Goal: Information Seeking & Learning: Find specific fact

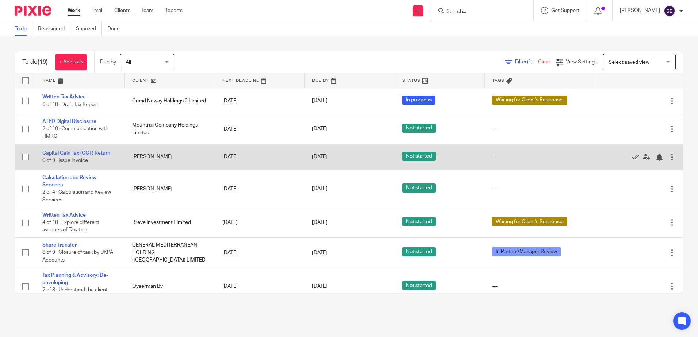
click at [80, 154] on link "Capital Gain Tax (CGT) Return" at bounding box center [76, 153] width 68 height 5
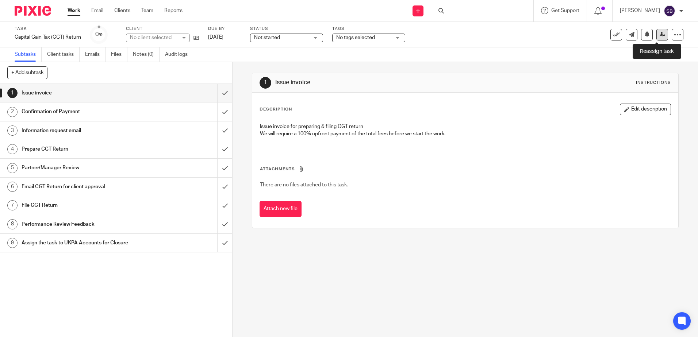
click at [659, 35] on icon at bounding box center [661, 34] width 5 height 5
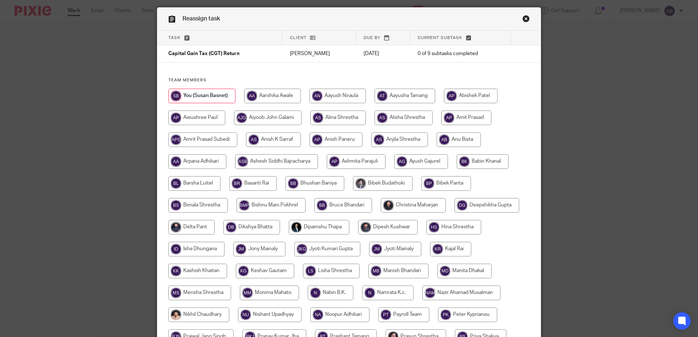
scroll to position [9, 0]
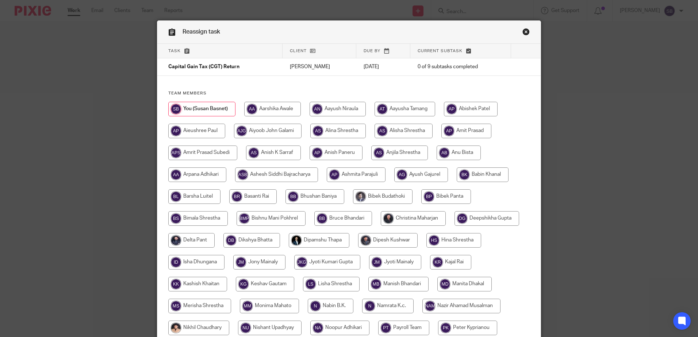
click at [326, 105] on input "radio" at bounding box center [337, 109] width 56 height 15
radio input "true"
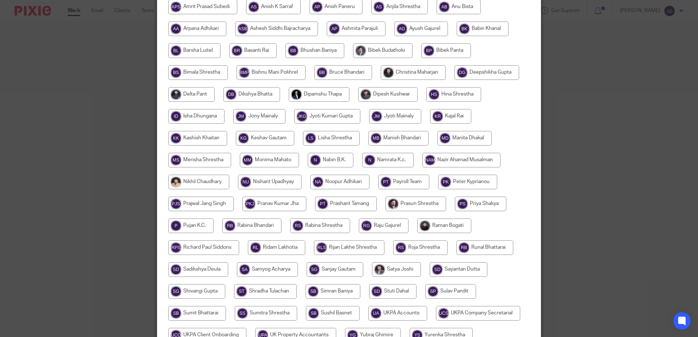
scroll to position [228, 0]
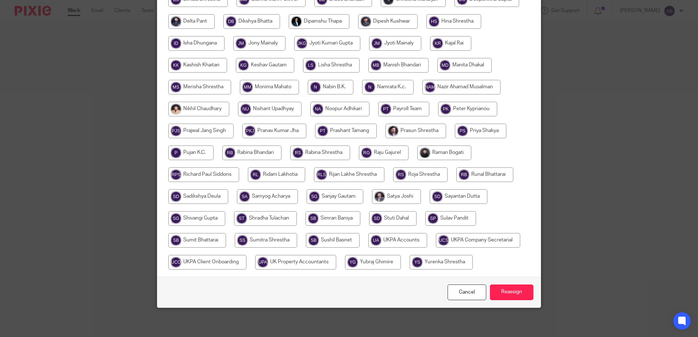
drag, startPoint x: 500, startPoint y: 289, endPoint x: 500, endPoint y: 280, distance: 8.4
click at [500, 288] on input "Reassign" at bounding box center [511, 293] width 43 height 16
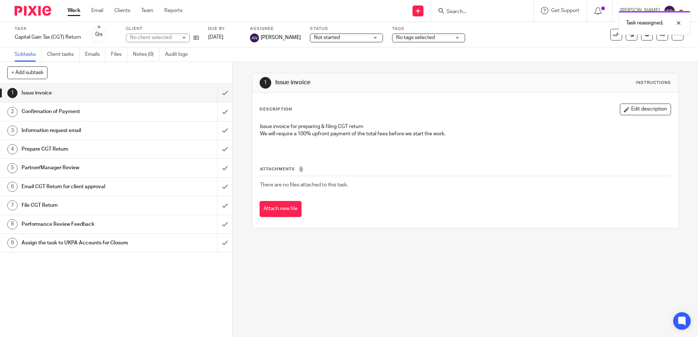
click at [25, 14] on img at bounding box center [33, 11] width 36 height 10
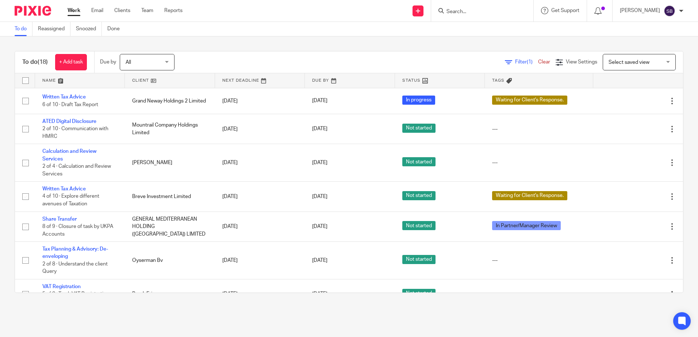
click at [474, 13] on input "Search" at bounding box center [479, 12] width 66 height 7
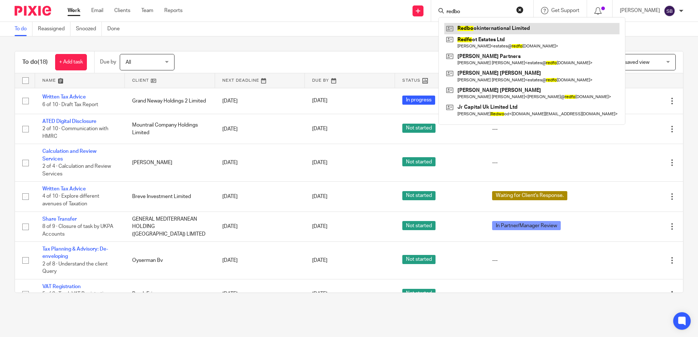
type input "redbo"
click at [488, 31] on link at bounding box center [531, 28] width 175 height 11
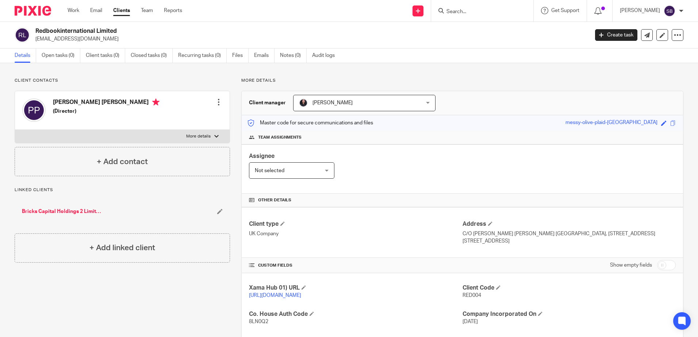
click at [463, 9] on input "Search" at bounding box center [479, 12] width 66 height 7
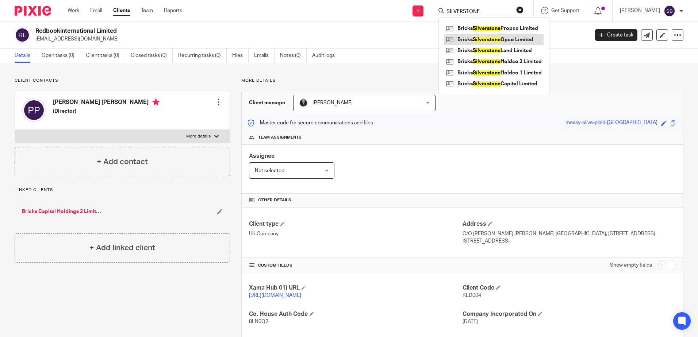
type input "SILVERSTONE"
click at [524, 41] on link at bounding box center [493, 39] width 99 height 11
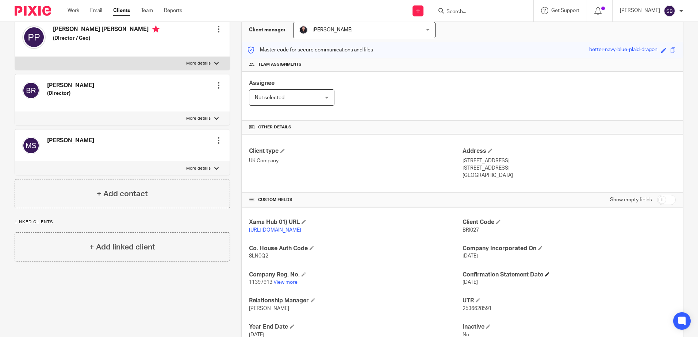
scroll to position [146, 0]
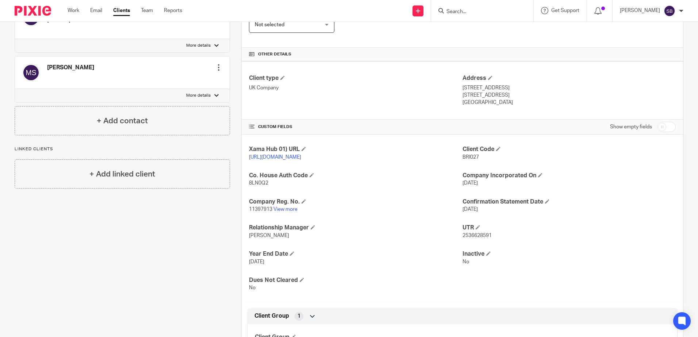
click at [463, 238] on span "2536628591" at bounding box center [476, 235] width 29 height 5
copy span "2536628591"
click at [462, 161] on div "Client Code BRI027" at bounding box center [568, 153] width 213 height 15
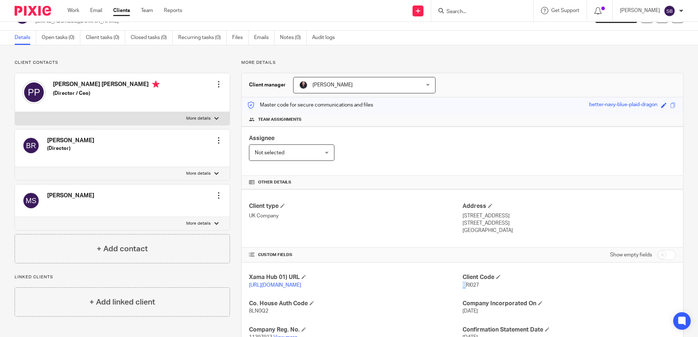
scroll to position [0, 0]
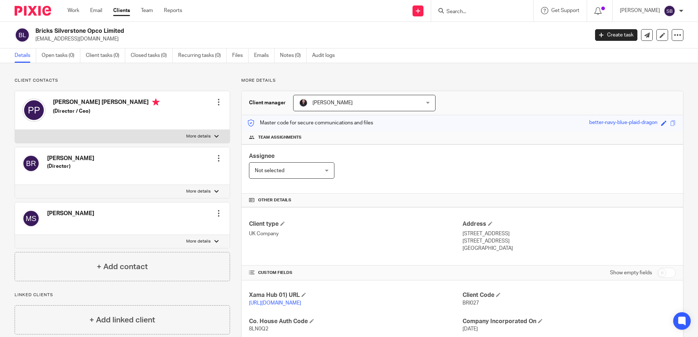
click at [471, 9] on input "Search" at bounding box center [479, 12] width 66 height 7
click at [472, 14] on input "Search" at bounding box center [479, 12] width 66 height 7
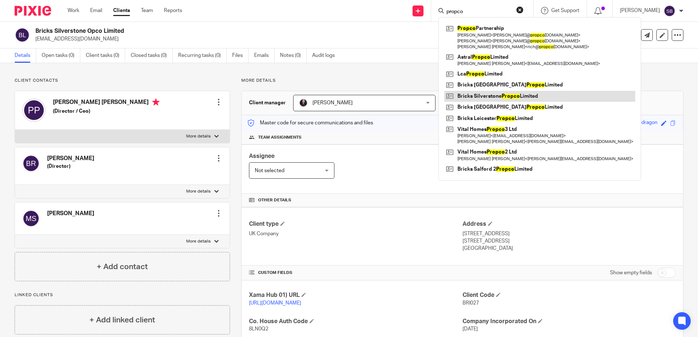
type input "propco"
drag, startPoint x: 513, startPoint y: 96, endPoint x: 509, endPoint y: 100, distance: 5.4
click at [513, 96] on link at bounding box center [539, 96] width 191 height 11
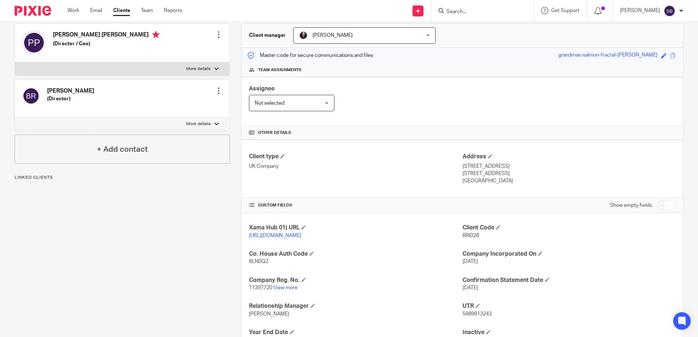
scroll to position [109, 0]
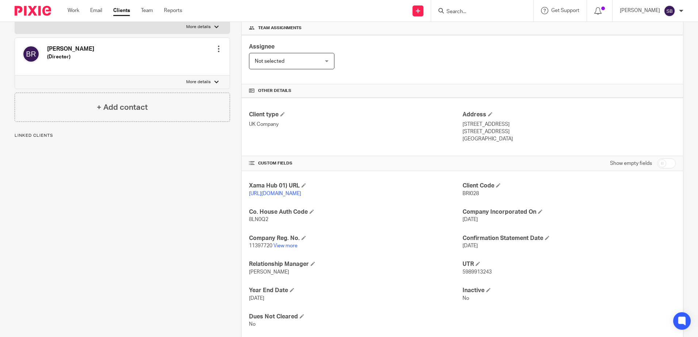
click at [474, 275] on span "5989913243" at bounding box center [476, 272] width 29 height 5
copy span "5989913243"
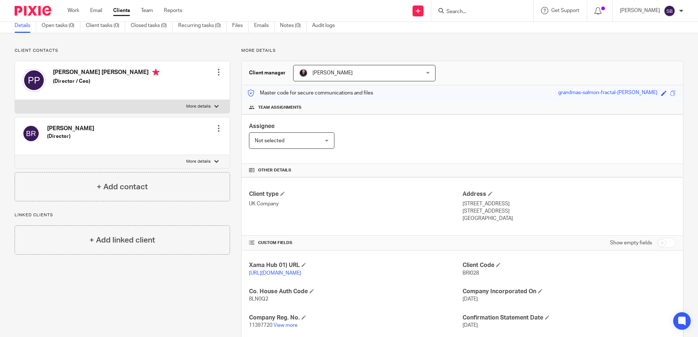
scroll to position [0, 0]
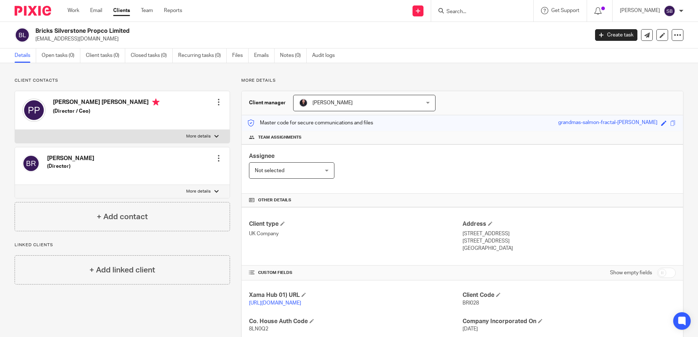
click at [481, 12] on input "Search" at bounding box center [479, 12] width 66 height 7
click at [480, 11] on input "Search" at bounding box center [479, 12] width 66 height 7
type input "silverstone lan"
click at [502, 28] on link at bounding box center [489, 28] width 90 height 11
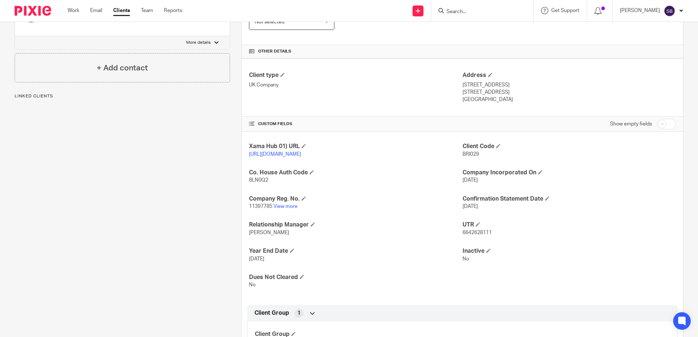
scroll to position [195, 0]
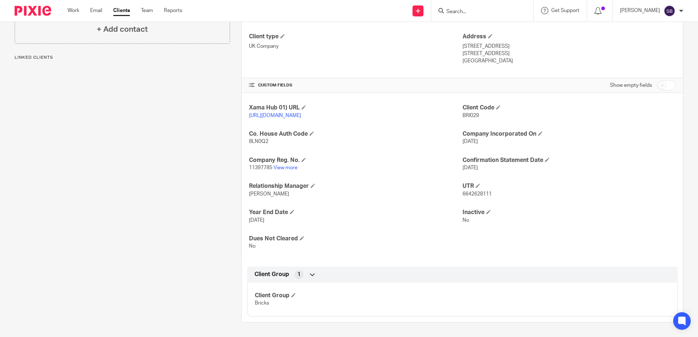
click at [471, 191] on p "6642628111" at bounding box center [568, 193] width 213 height 7
copy span "6642628111"
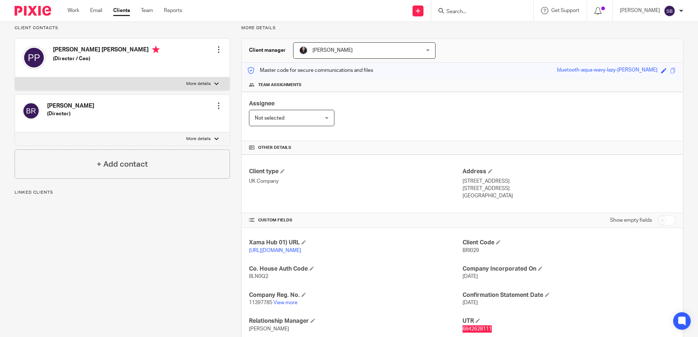
scroll to position [0, 0]
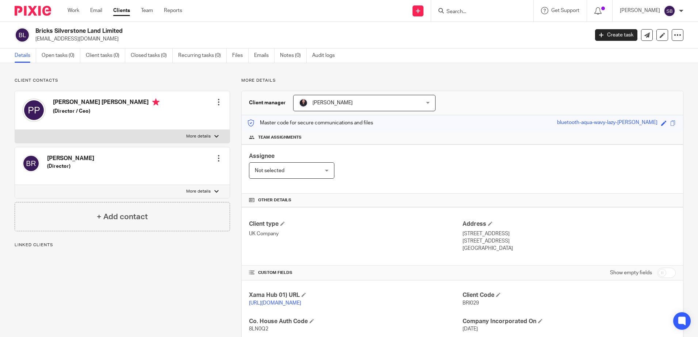
click at [481, 11] on input "Search" at bounding box center [479, 12] width 66 height 7
type input "[GEOGRAPHIC_DATA] capital"
click at [494, 27] on link at bounding box center [491, 28] width 95 height 11
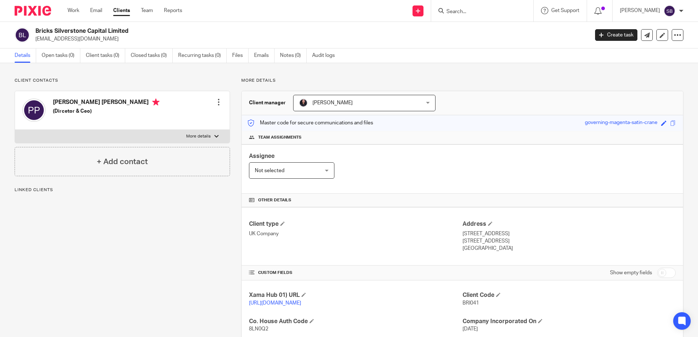
scroll to position [195, 0]
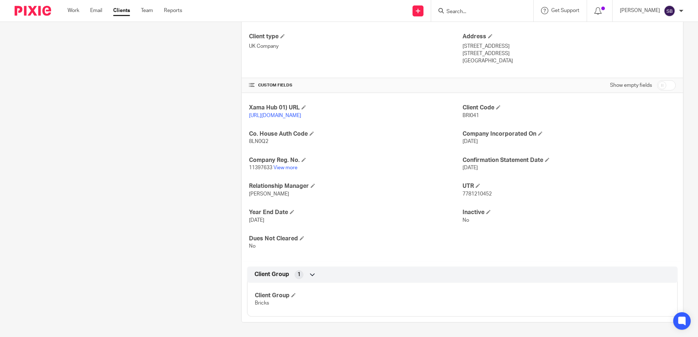
click at [472, 193] on span "7781210452" at bounding box center [476, 194] width 29 height 5
copy span "7781210452"
click at [466, 10] on input "Search" at bounding box center [479, 12] width 66 height 7
paste input "Bricks Silverstone Holdco 1 Limited"
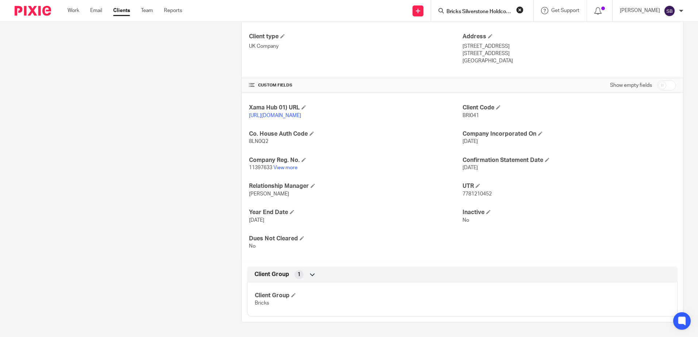
scroll to position [0, 19]
type input "Bricks Silverstone Holdco 1 Limited"
click button "submit" at bounding box center [0, 0] width 0 height 0
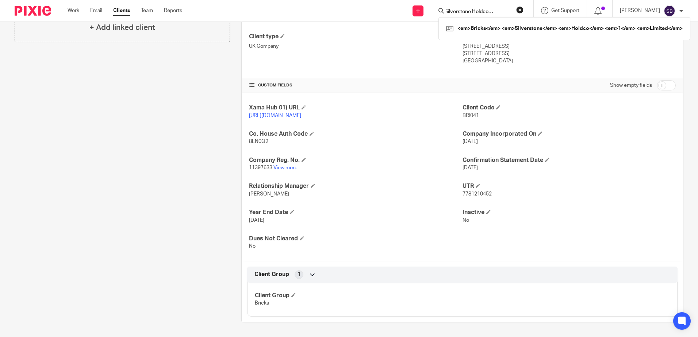
scroll to position [0, 0]
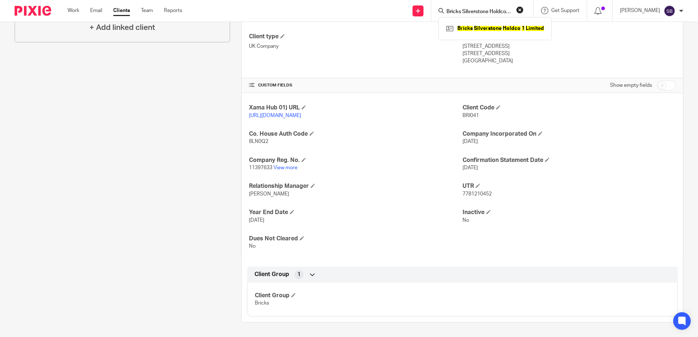
click at [463, 193] on span "7781210452" at bounding box center [476, 194] width 29 height 5
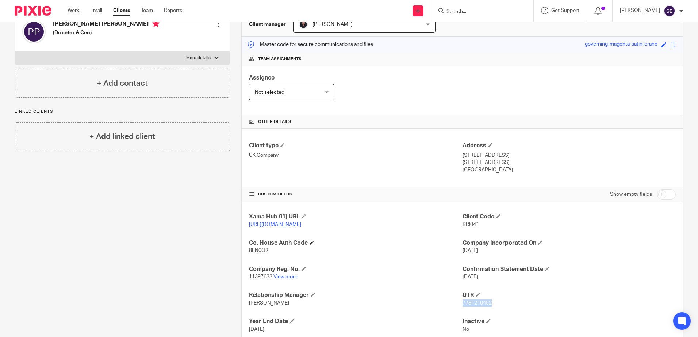
scroll to position [146, 0]
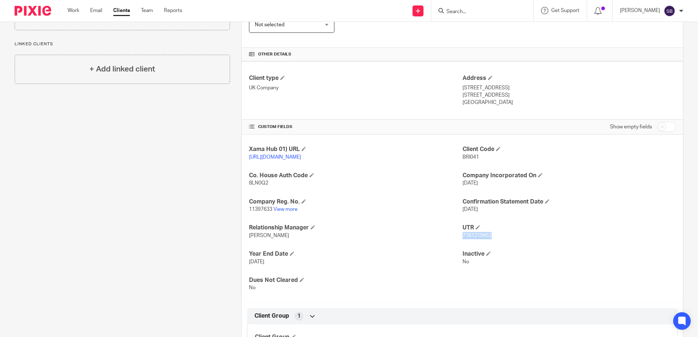
copy span "7781210452"
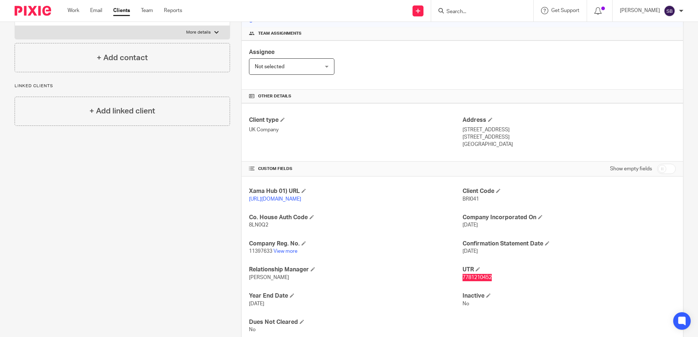
scroll to position [0, 0]
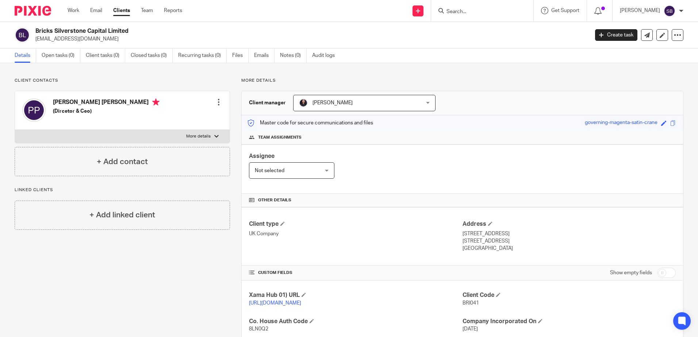
click at [486, 11] on input "Search" at bounding box center [479, 12] width 66 height 7
paste input "Bricks Silverstone Holdco 1 Limited"
type input "Bricks Silverstone Holdco 1 Limited"
click at [507, 29] on link at bounding box center [494, 28] width 101 height 11
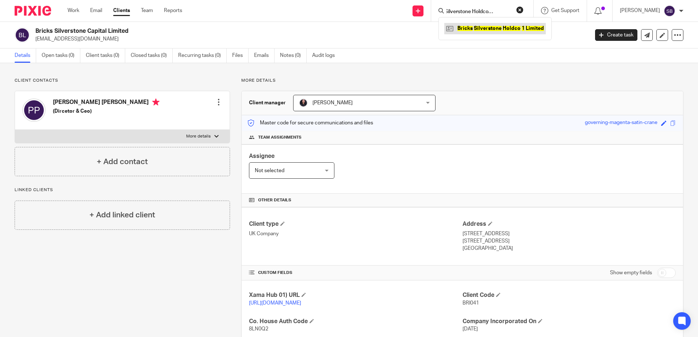
scroll to position [0, 0]
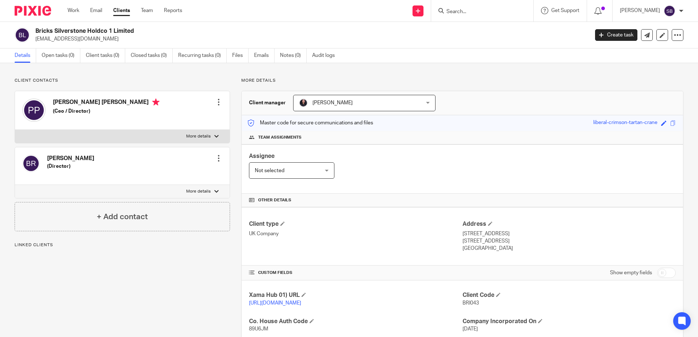
scroll to position [182, 0]
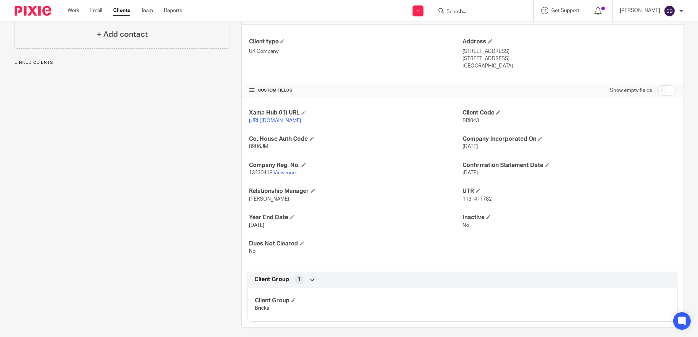
click at [476, 202] on span "1131411782" at bounding box center [476, 199] width 29 height 5
copy span "1131411782"
click at [476, 9] on input "Search" at bounding box center [479, 12] width 66 height 7
paste input "Bricks Silverstone Holdco 2 Limited"
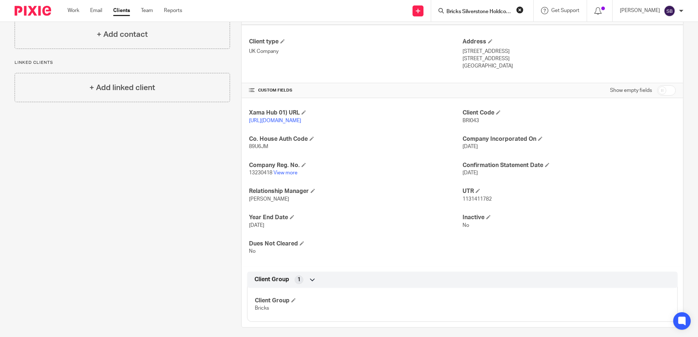
scroll to position [0, 19]
type input "Bricks Silverstone Holdco 2 Limited"
click button "submit" at bounding box center [0, 0] width 0 height 0
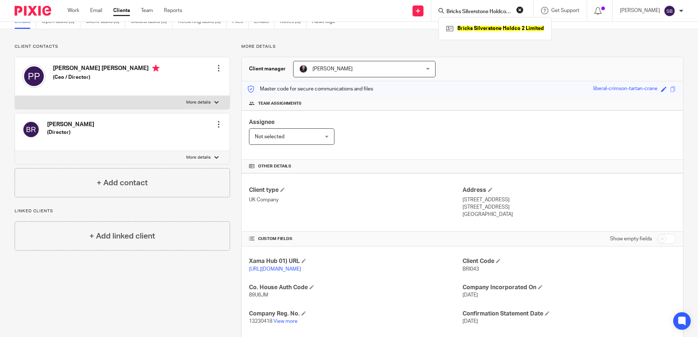
scroll to position [0, 0]
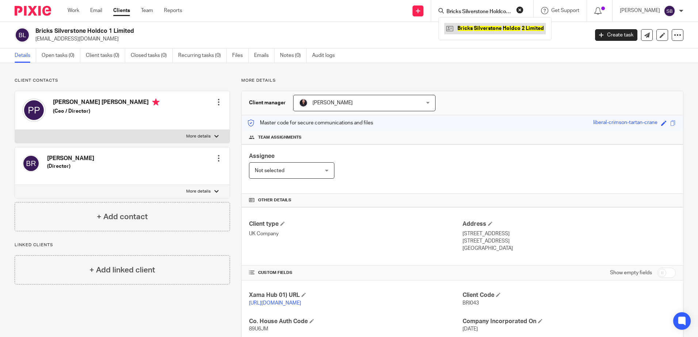
click at [482, 28] on link at bounding box center [494, 28] width 101 height 11
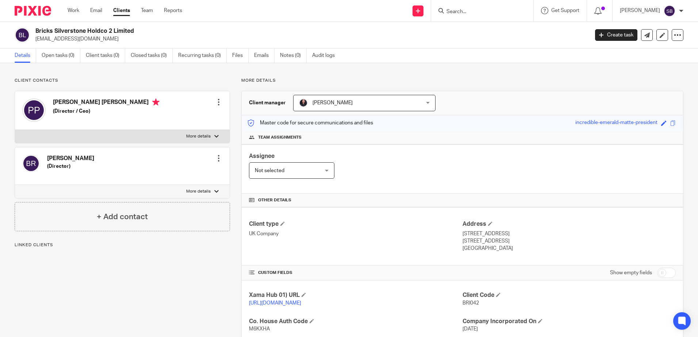
scroll to position [146, 0]
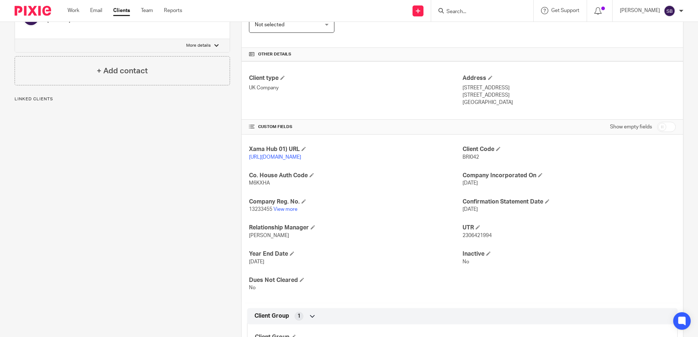
click at [478, 238] on span "2306421994" at bounding box center [476, 235] width 29 height 5
copy span "2306421994"
click at [483, 12] on input "Search" at bounding box center [479, 12] width 66 height 7
paste input "Bricks Norwich Capital Limited"
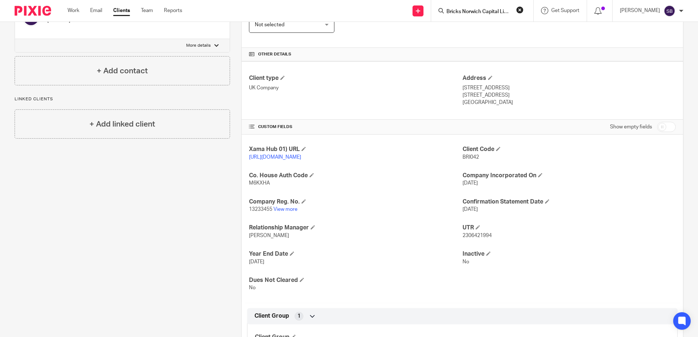
scroll to position [0, 7]
type input "Bricks Norwich Capital Limited"
click at [485, 27] on link at bounding box center [505, 28] width 122 height 11
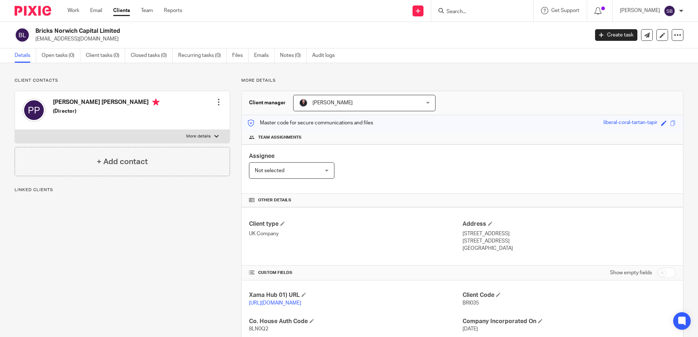
scroll to position [146, 0]
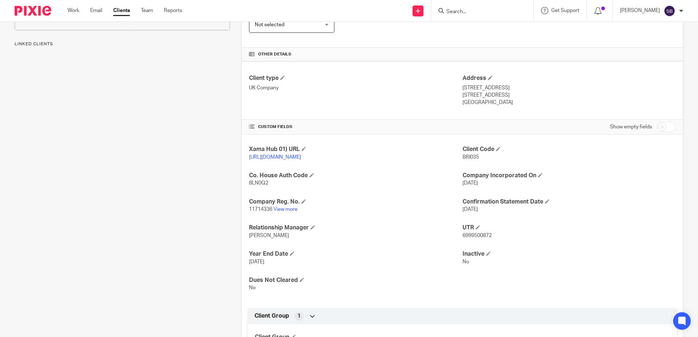
click at [471, 238] on span "6999500872" at bounding box center [476, 235] width 29 height 5
copy span "6999500872"
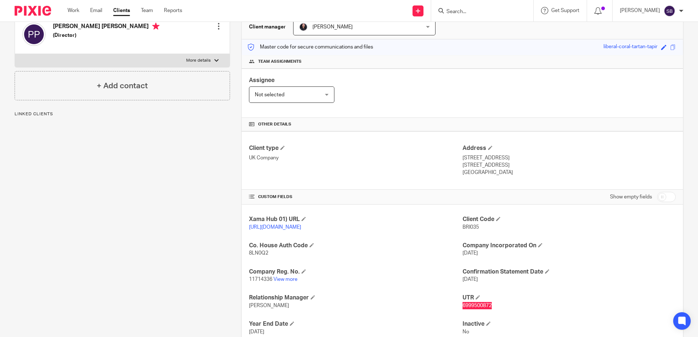
scroll to position [36, 0]
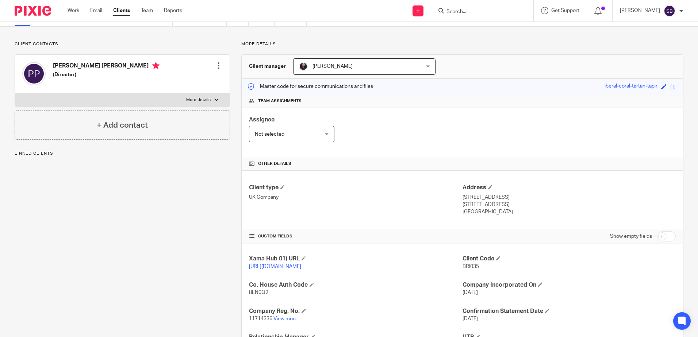
click at [480, 18] on div at bounding box center [482, 11] width 102 height 22
click at [481, 14] on input "Search" at bounding box center [479, 12] width 66 height 7
paste input "Bricks Norwich PropCo Limited"
type input "Bricks Norwich PropCo Limited"
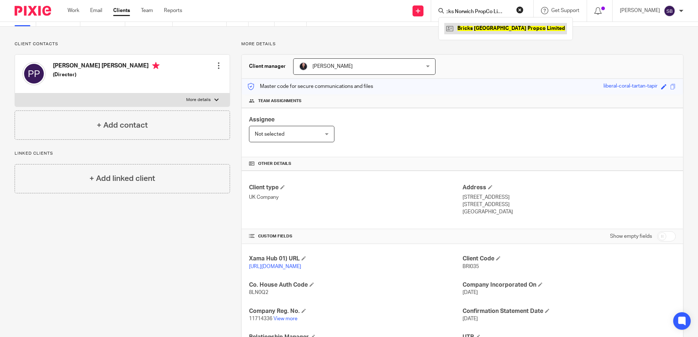
click at [499, 30] on link at bounding box center [505, 28] width 123 height 11
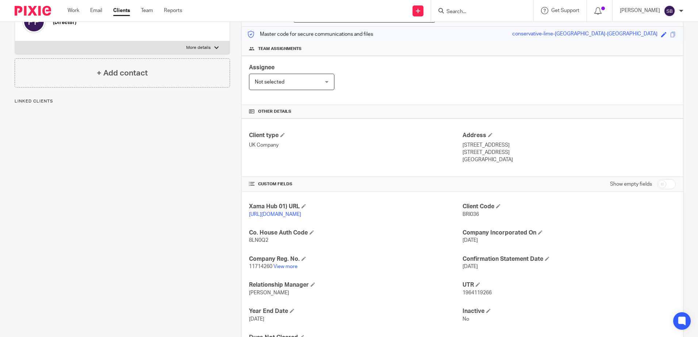
scroll to position [109, 0]
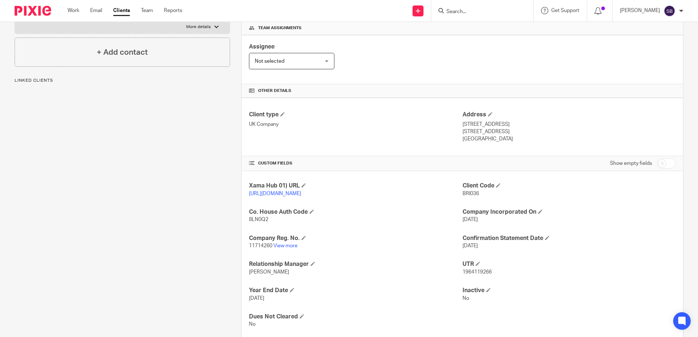
click at [467, 275] on span "1964119266" at bounding box center [476, 272] width 29 height 5
copy span "1964119266"
click at [481, 10] on input "Search" at bounding box center [479, 12] width 66 height 7
click at [471, 11] on input "Search" at bounding box center [479, 12] width 66 height 7
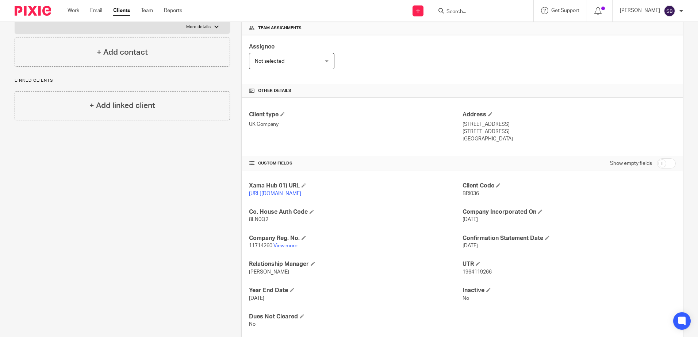
paste input "Bricks Norwich Land Limited"
type input "Bricks Norwich Land Limited"
click button "submit" at bounding box center [0, 0] width 0 height 0
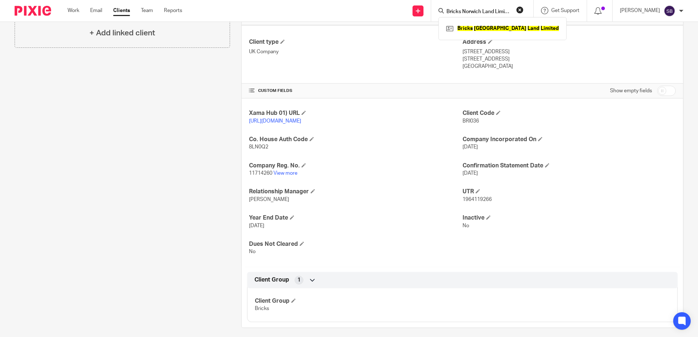
scroll to position [182, 0]
click at [483, 26] on link at bounding box center [502, 28] width 116 height 11
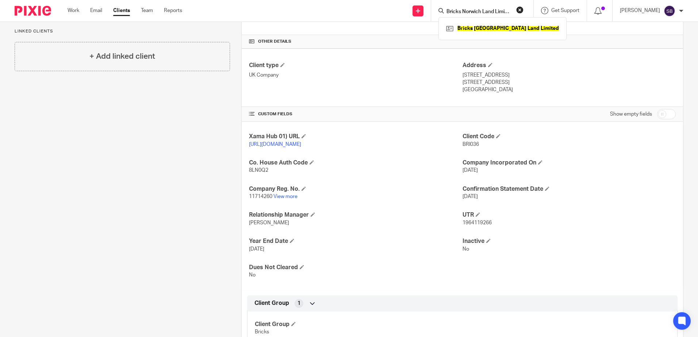
scroll to position [146, 0]
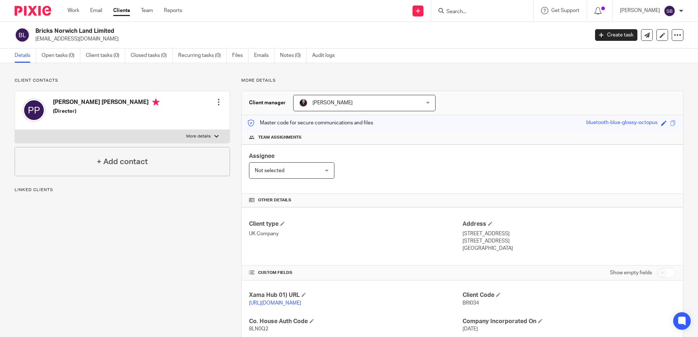
scroll to position [182, 0]
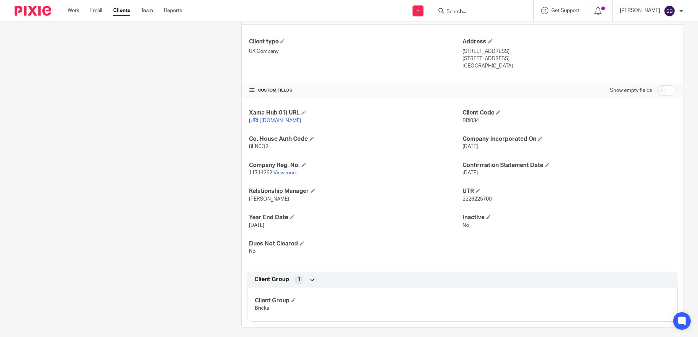
click at [476, 203] on p "2226225700" at bounding box center [568, 199] width 213 height 7
click at [477, 202] on span "2226225700" at bounding box center [476, 199] width 29 height 5
copy p "2226225700"
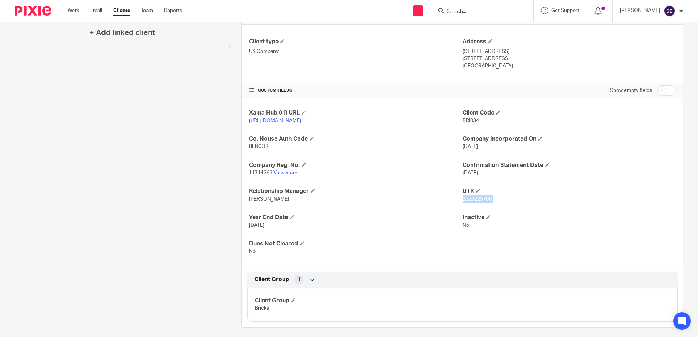
click at [487, 12] on input "Search" at bounding box center [479, 12] width 66 height 7
paste input "Bricks Salford 2 Capital Limited"
type input "Bricks Salford 2 Capital Limited"
click button "submit" at bounding box center [0, 0] width 0 height 0
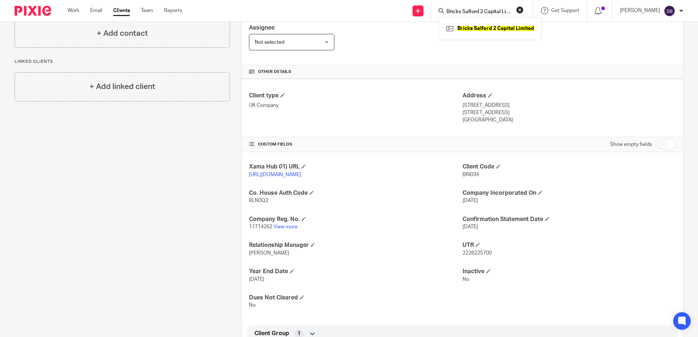
scroll to position [36, 0]
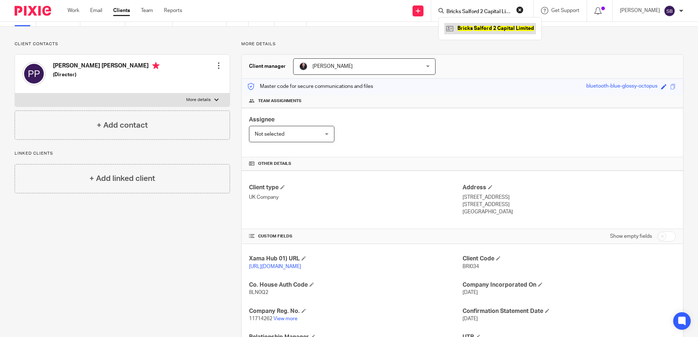
click at [468, 28] on link at bounding box center [490, 28] width 92 height 11
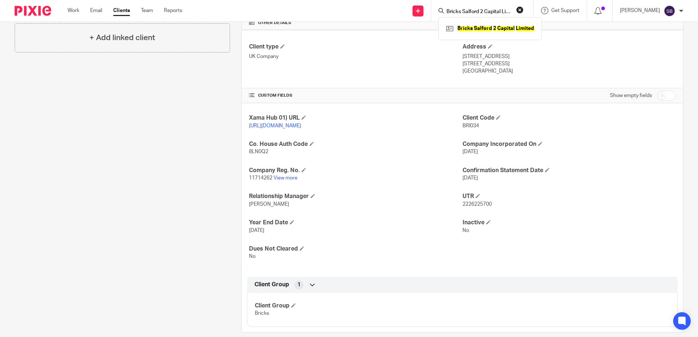
scroll to position [182, 0]
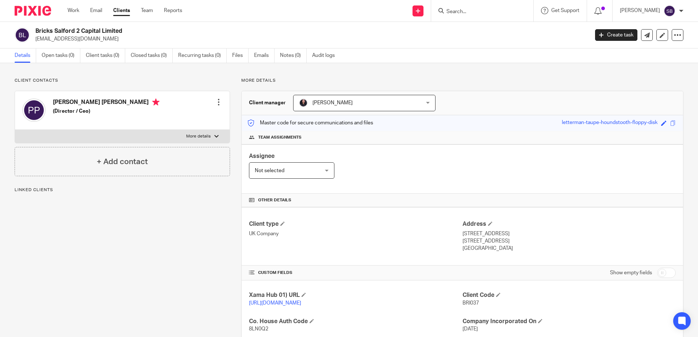
scroll to position [195, 0]
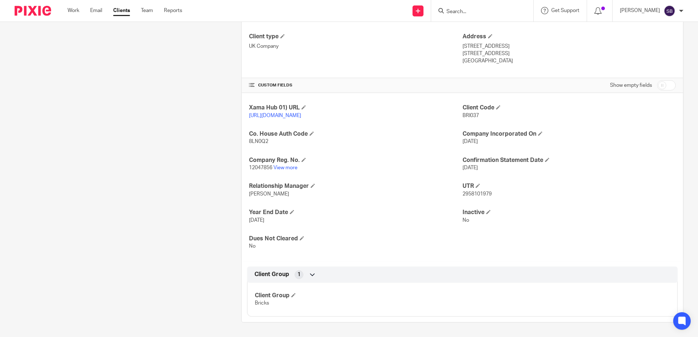
click at [474, 193] on span "2958101979" at bounding box center [476, 194] width 29 height 5
copy span "2958101979"
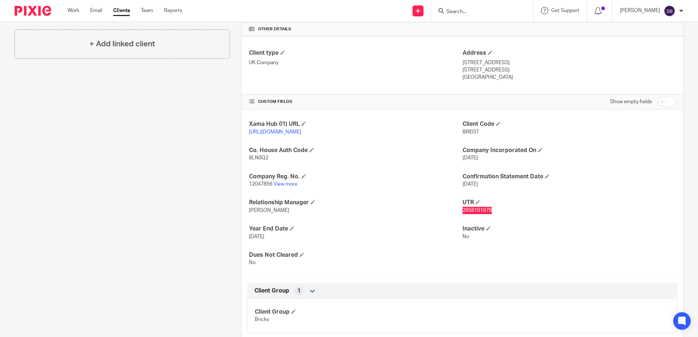
scroll to position [158, 0]
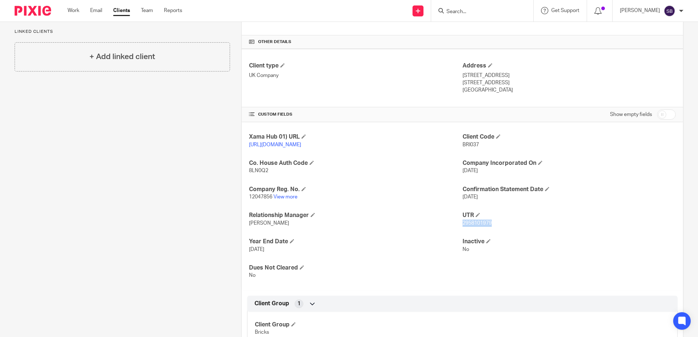
click at [499, 11] on input "Search" at bounding box center [479, 12] width 66 height 7
paste input "Bricks Salford 2 Propco Limited"
type input "Bricks Salford 2 Propco Limited"
click at [494, 30] on link at bounding box center [490, 28] width 92 height 11
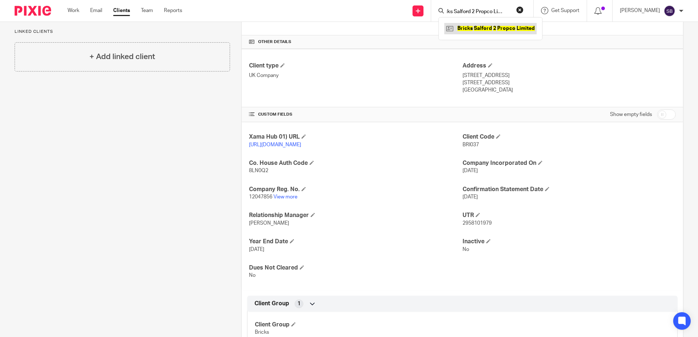
scroll to position [0, 0]
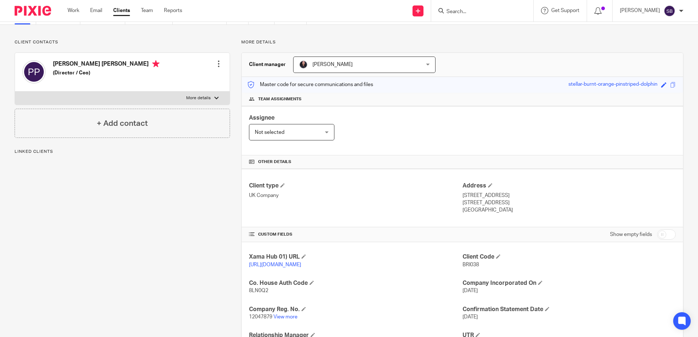
scroll to position [146, 0]
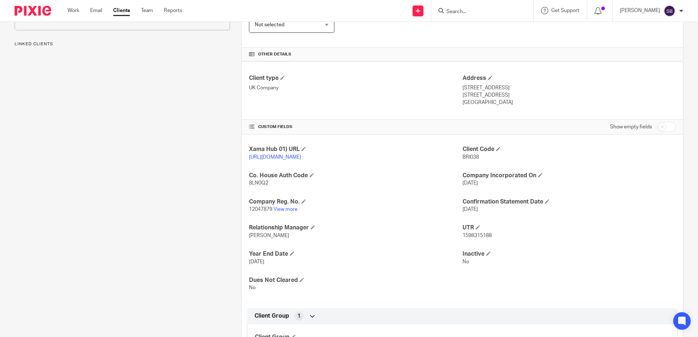
click at [475, 238] on span "1598315188" at bounding box center [476, 235] width 29 height 5
copy span "1598315188"
click at [479, 11] on input "Search" at bounding box center [479, 12] width 66 height 7
paste input "Bricks Salford 2 Opco Limited"
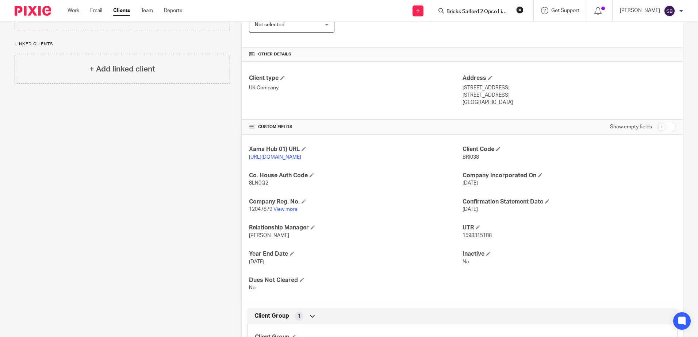
scroll to position [0, 5]
type input "Bricks Salford 2 Opco Limited"
click button "submit" at bounding box center [0, 0] width 0 height 0
click at [487, 36] on div "Bricks Salford 2 Opco Limited" at bounding box center [489, 28] width 102 height 23
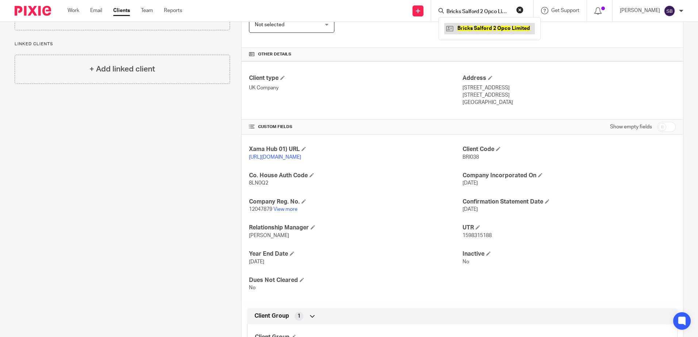
click at [489, 27] on link at bounding box center [489, 28] width 90 height 11
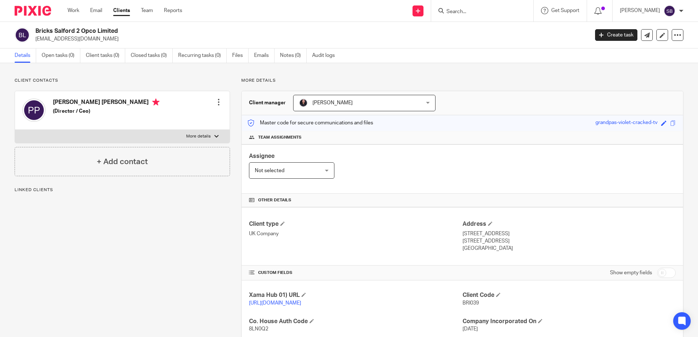
scroll to position [146, 0]
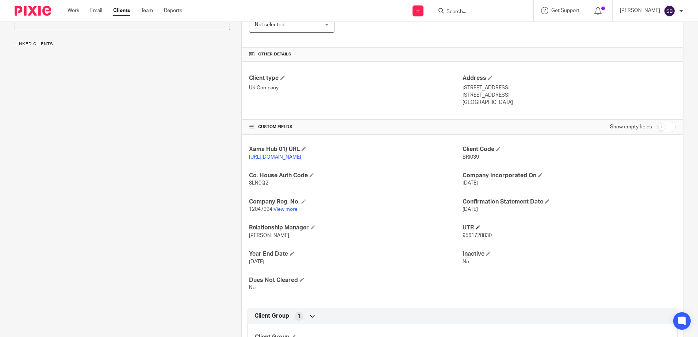
click at [473, 232] on h4 "UTR" at bounding box center [568, 228] width 213 height 8
click at [472, 232] on h4 "UTR" at bounding box center [568, 228] width 213 height 8
click at [472, 238] on span "9561728830" at bounding box center [476, 235] width 29 height 5
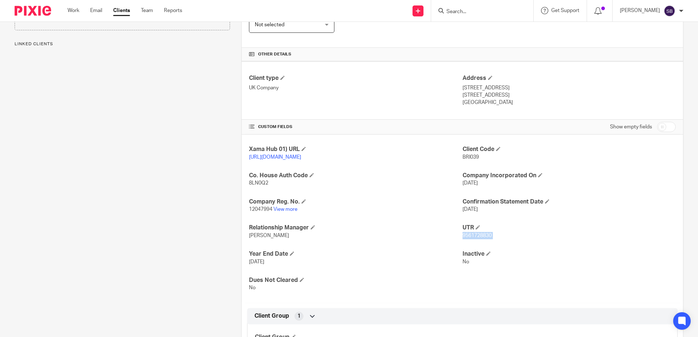
click at [472, 238] on span "9561728830" at bounding box center [476, 235] width 29 height 5
copy p "9561728830"
click at [489, 12] on input "Search" at bounding box center [479, 12] width 66 height 7
paste input "Bricks Salford 2 Land Limited"
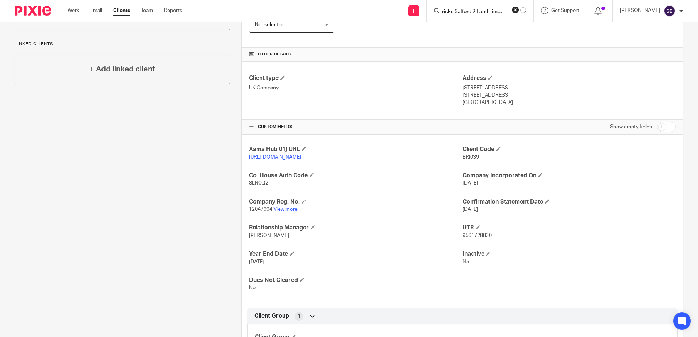
type input "Bricks Salford 2 Land Limited"
click button "submit" at bounding box center [0, 0] width 0 height 0
click at [485, 28] on link at bounding box center [489, 28] width 90 height 11
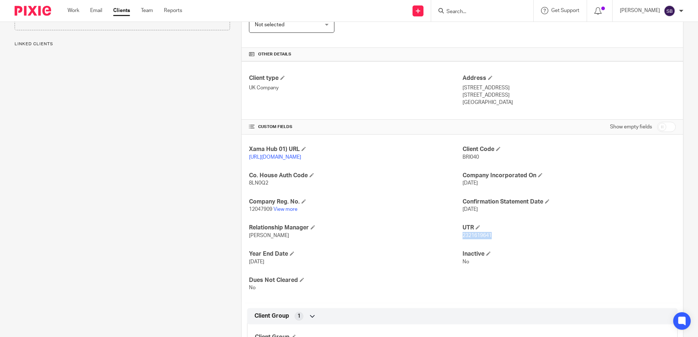
click at [477, 238] on span "2321619641" at bounding box center [476, 235] width 29 height 5
copy span "2321619641"
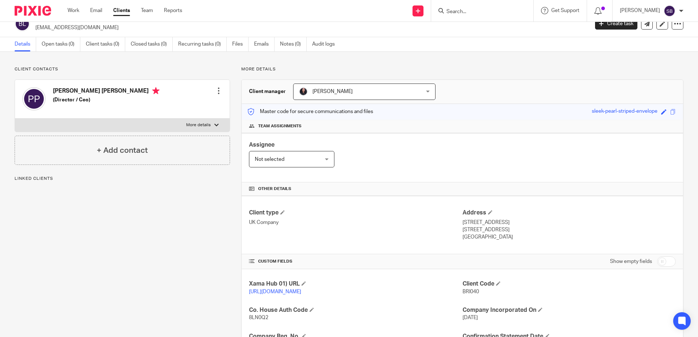
scroll to position [0, 0]
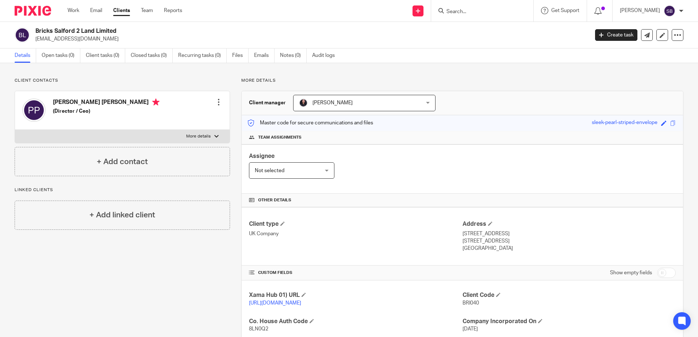
click at [485, 12] on input "Search" at bounding box center [479, 12] width 66 height 7
paste input "Bricks K Capital Limited"
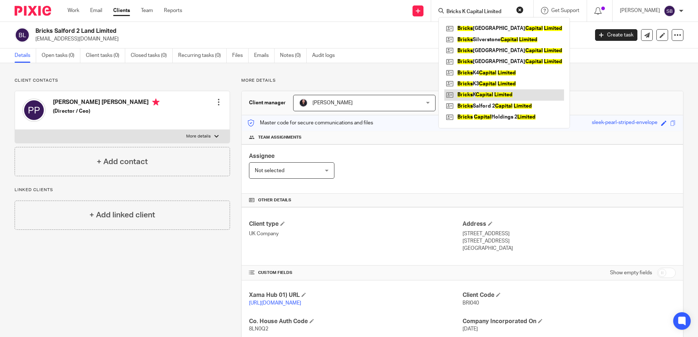
type input "Bricks K Capital Limited"
click at [504, 92] on link at bounding box center [504, 94] width 120 height 11
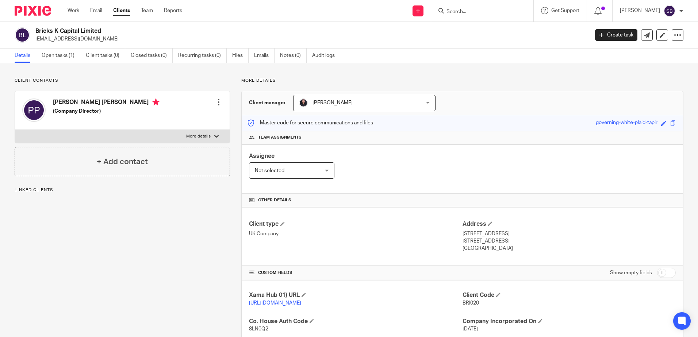
scroll to position [195, 0]
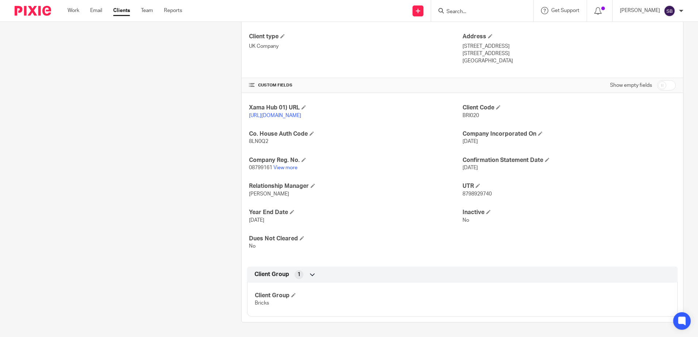
click at [467, 197] on p "8798929740" at bounding box center [568, 193] width 213 height 7
copy span "8798929740"
click at [480, 11] on input "Search" at bounding box center [479, 12] width 66 height 7
paste input "Bricks K3 Capital Limited"
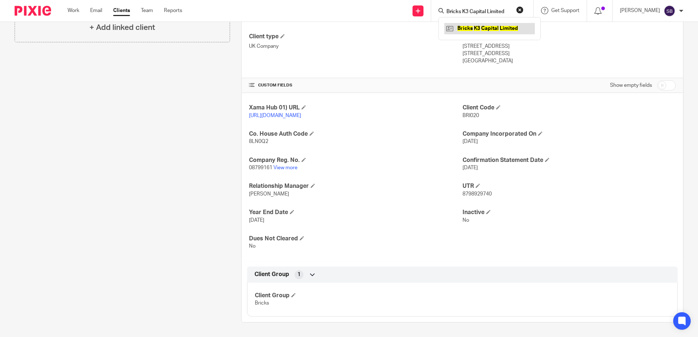
type input "Bricks K3 Capital Limited"
click at [495, 24] on link at bounding box center [489, 28] width 90 height 11
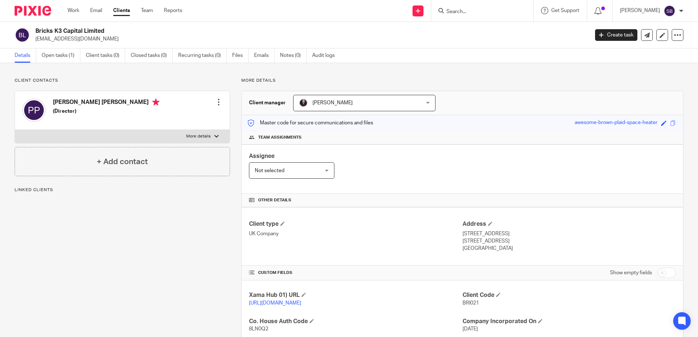
scroll to position [158, 0]
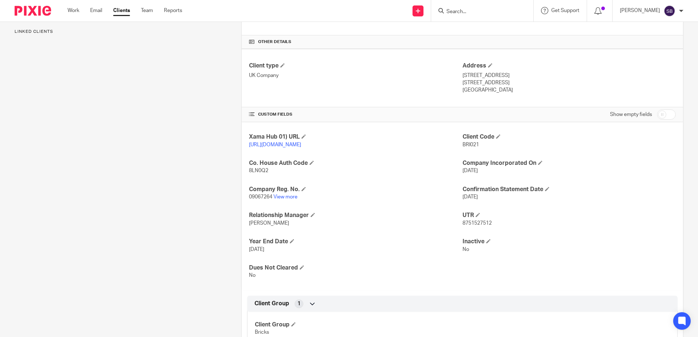
click at [474, 226] on span "8751527512" at bounding box center [476, 223] width 29 height 5
copy span "8751527512"
click at [491, 13] on input "Search" at bounding box center [479, 12] width 66 height 7
paste input "Bricks K4 Capital Limited"
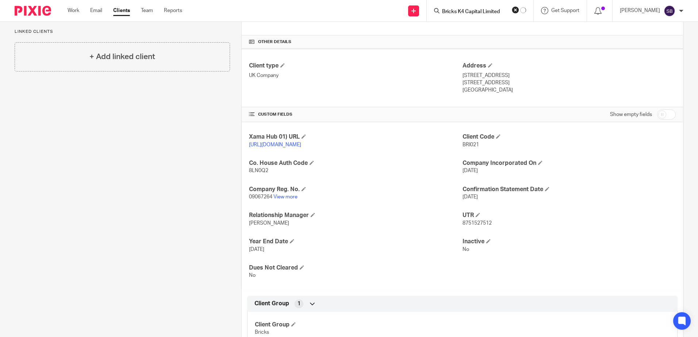
type input "Bricks K4 Capital Limited"
click button "submit" at bounding box center [0, 0] width 0 height 0
click at [491, 24] on link at bounding box center [489, 28] width 90 height 11
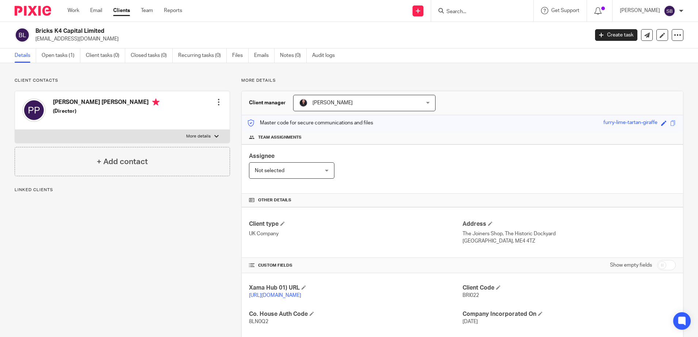
scroll to position [146, 0]
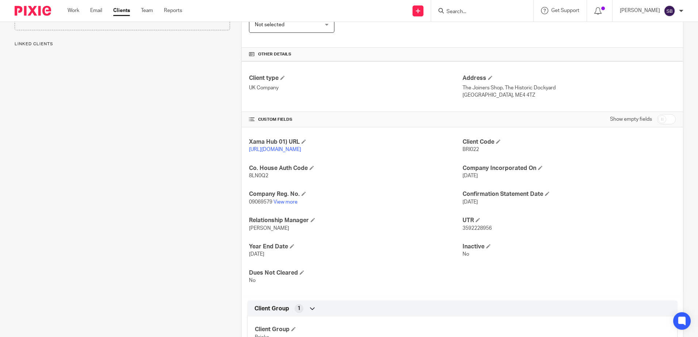
click at [470, 231] on span "3592228956" at bounding box center [476, 228] width 29 height 5
copy span "3592228956"
click at [469, 14] on input "Search" at bounding box center [479, 12] width 66 height 7
paste input "Redchurch Properties Limited"
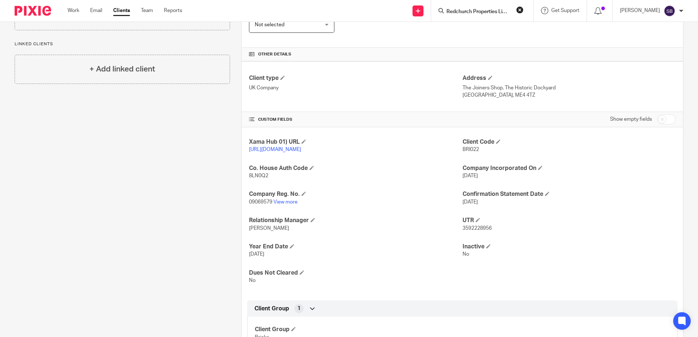
scroll to position [0, 6]
type input "Redchurch Properties Limited"
click button "submit" at bounding box center [0, 0] width 0 height 0
click at [476, 30] on link at bounding box center [489, 28] width 90 height 11
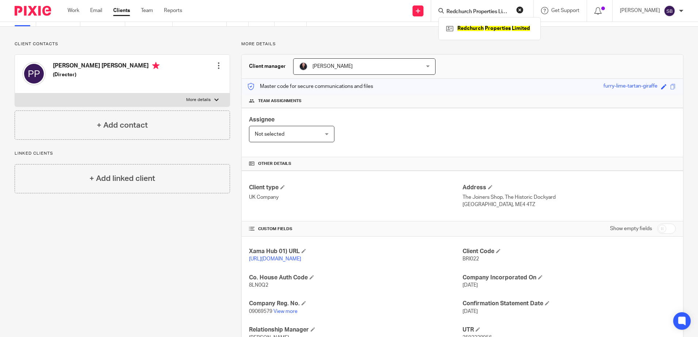
scroll to position [18, 0]
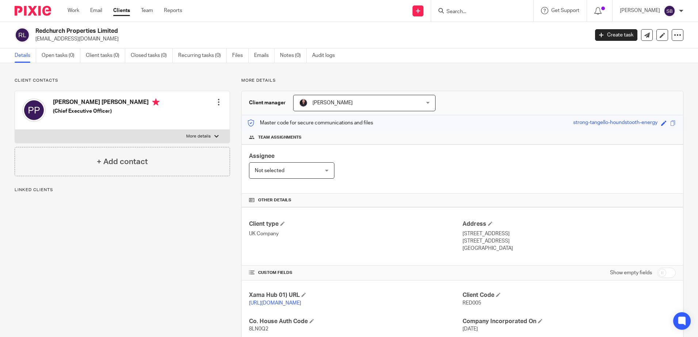
scroll to position [169, 0]
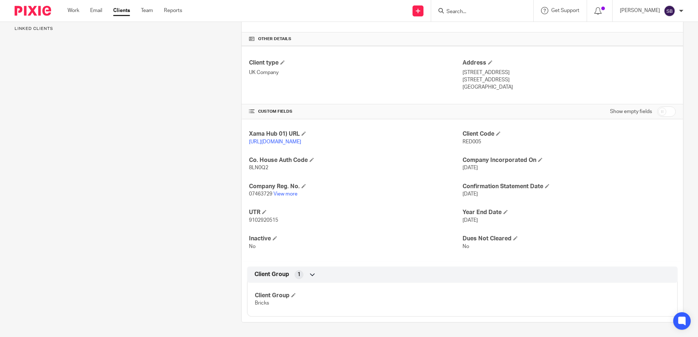
click at [262, 220] on span "9102920515" at bounding box center [263, 220] width 29 height 5
copy span "9102920515"
click at [487, 7] on form at bounding box center [485, 10] width 78 height 9
click at [487, 15] on input "Search" at bounding box center [479, 12] width 66 height 7
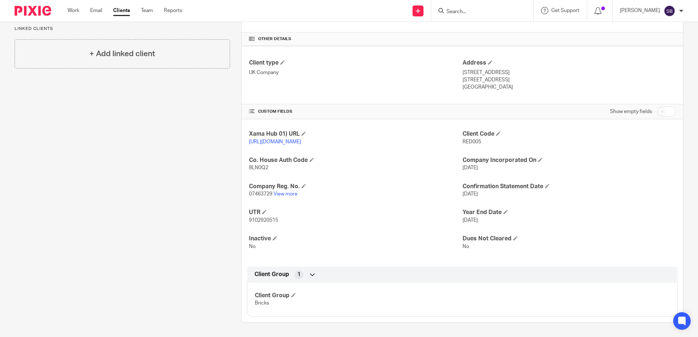
paste input "Bricks Capital (UK) Ltd"
type input "Bricks Capital (UK) Ltd"
click at [482, 30] on link at bounding box center [489, 28] width 90 height 11
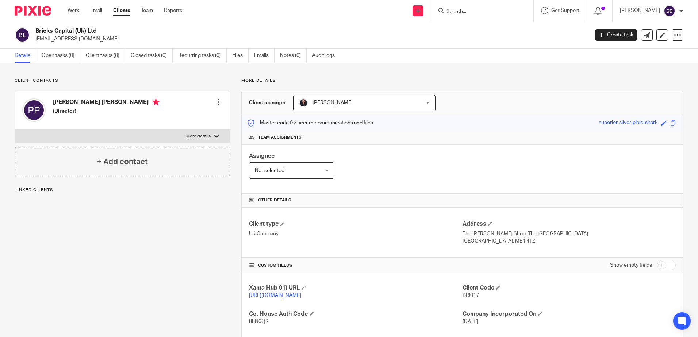
scroll to position [146, 0]
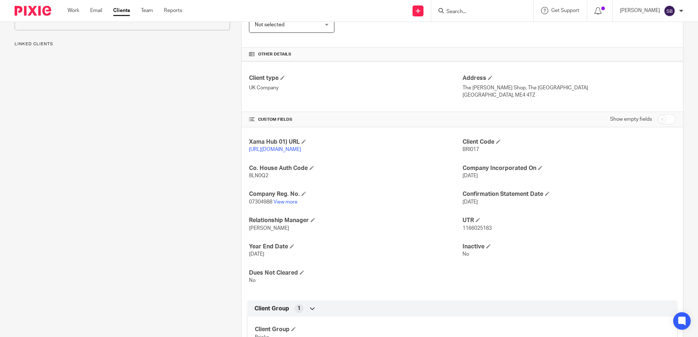
click at [478, 232] on p "1166025183" at bounding box center [568, 228] width 213 height 7
copy span "1166025183"
click at [480, 12] on input "Search" at bounding box center [479, 12] width 66 height 7
paste input "Bricks Group Asset Management Limited"
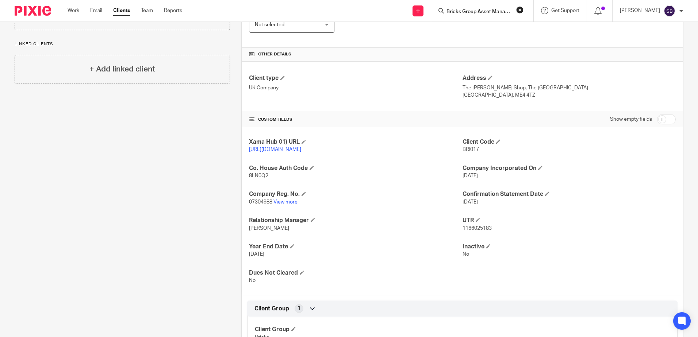
scroll to position [0, 31]
type input "Bricks Group Asset Management Limited"
click at [493, 29] on link at bounding box center [500, 28] width 113 height 11
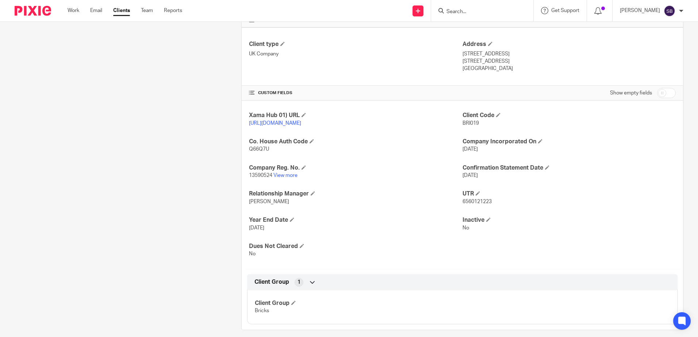
scroll to position [182, 0]
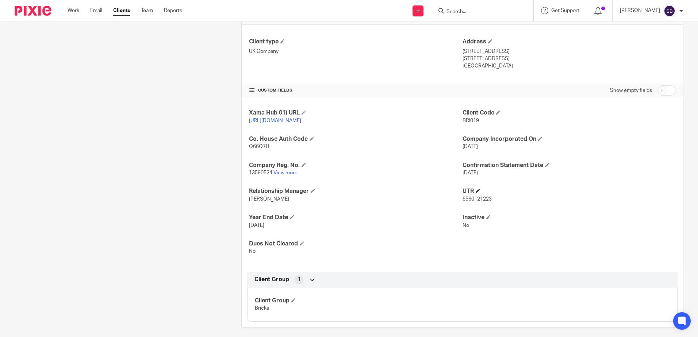
click at [481, 195] on h4 "UTR" at bounding box center [568, 192] width 213 height 8
click at [481, 202] on span "6560121223" at bounding box center [476, 199] width 29 height 5
copy span "6560121223"
click at [471, 12] on input "Search" at bounding box center [479, 12] width 66 height 7
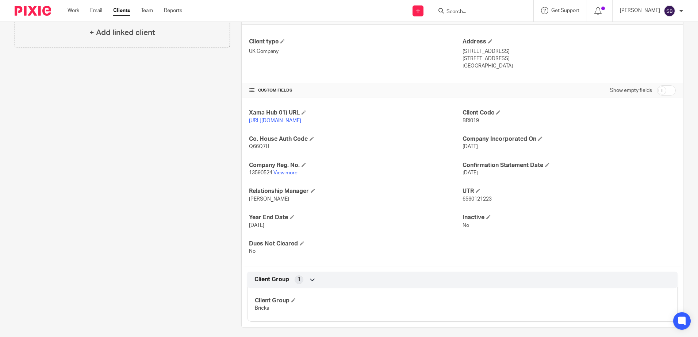
paste input "DOZA International Limited"
type input "DOZA International Limited"
click at [486, 30] on link at bounding box center [489, 28] width 90 height 11
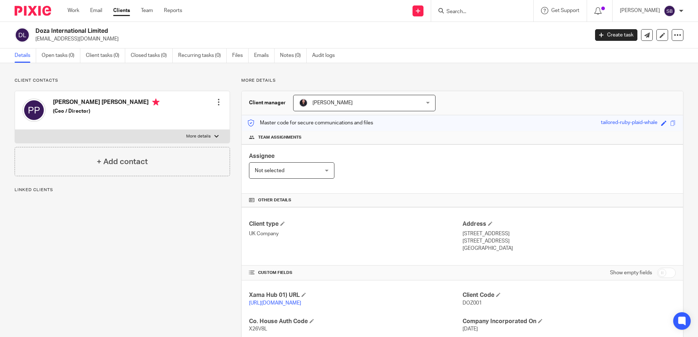
scroll to position [109, 0]
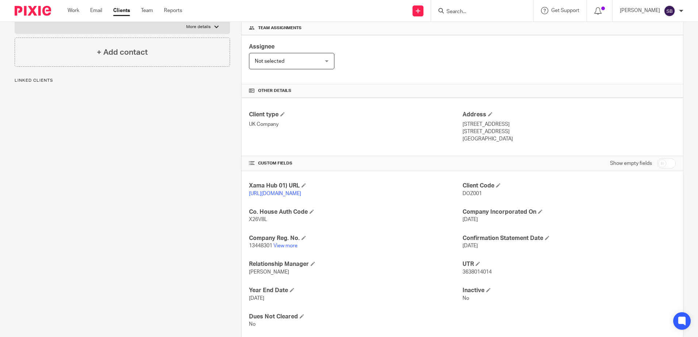
click at [475, 275] on span "3638014014" at bounding box center [476, 272] width 29 height 5
copy span "3638014014"
click at [482, 10] on input "Search" at bounding box center [479, 12] width 66 height 7
paste input "DOZA Liverpool Limited"
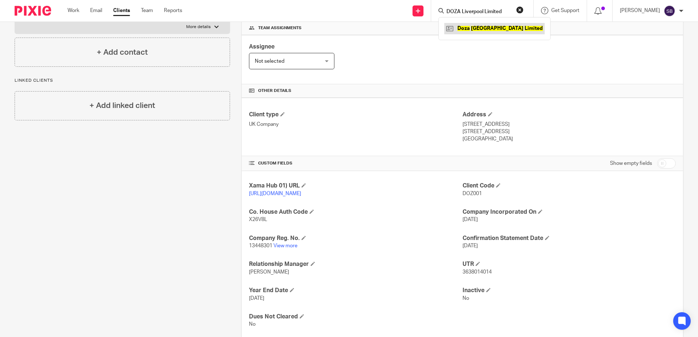
type input "DOZA Liverpool Limited"
click at [486, 31] on link at bounding box center [494, 28] width 100 height 11
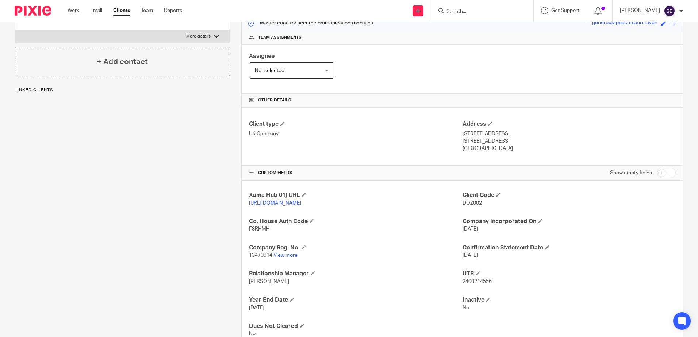
scroll to position [109, 0]
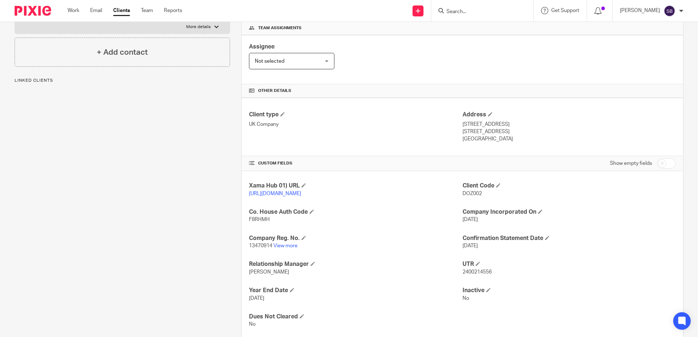
click at [466, 275] on span "2400214556" at bounding box center [476, 272] width 29 height 5
copy span "2400214556"
click at [479, 10] on input "Search" at bounding box center [479, 12] width 66 height 7
paste input "True Student Limited"
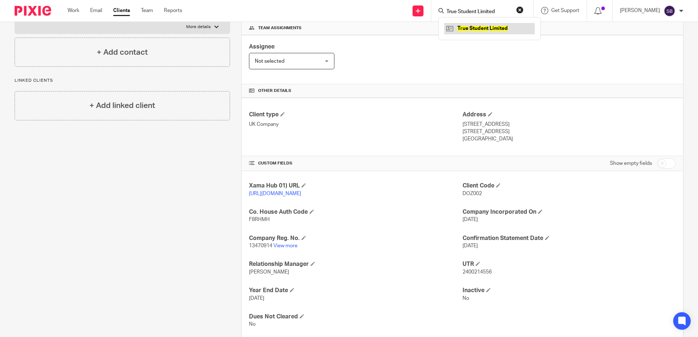
type input "True Student Limited"
click at [487, 26] on link at bounding box center [489, 28] width 90 height 11
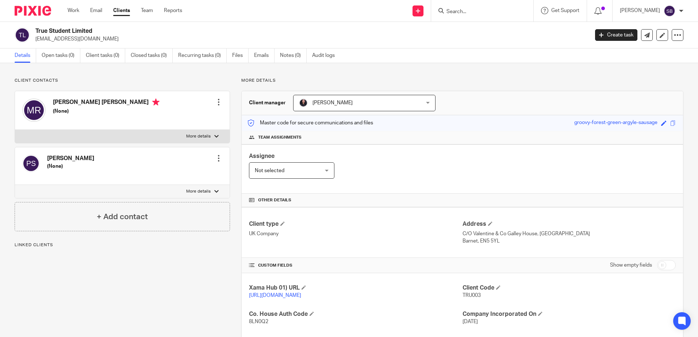
scroll to position [109, 0]
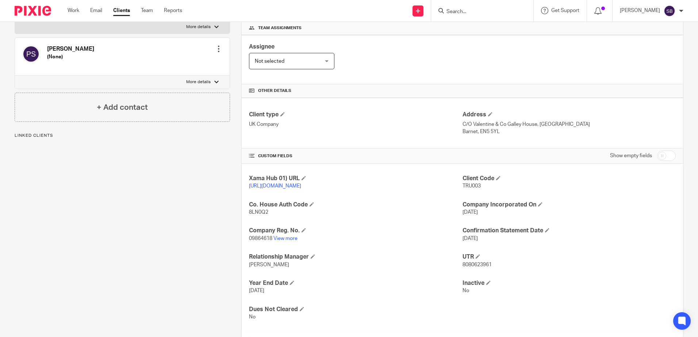
click at [477, 267] on span "8080623961" at bounding box center [476, 264] width 29 height 5
copy span "8080623961"
click at [486, 16] on div at bounding box center [482, 11] width 102 height 22
click at [476, 8] on form at bounding box center [485, 10] width 78 height 9
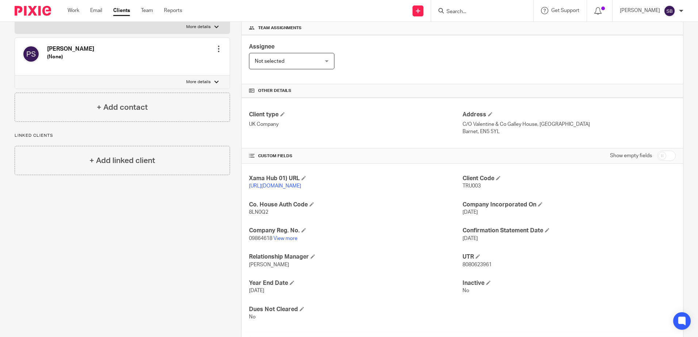
click at [476, 16] on div at bounding box center [482, 11] width 102 height 22
click at [470, 13] on input "Search" at bounding box center [479, 12] width 66 height 7
paste input "Crown International Estates Limited"
type input "Crown International Estates Limited"
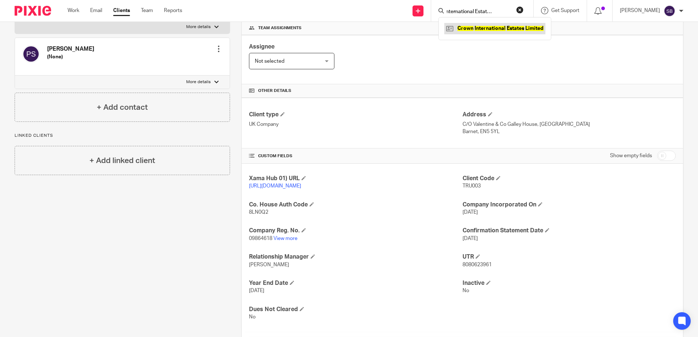
click at [488, 29] on link at bounding box center [494, 28] width 101 height 11
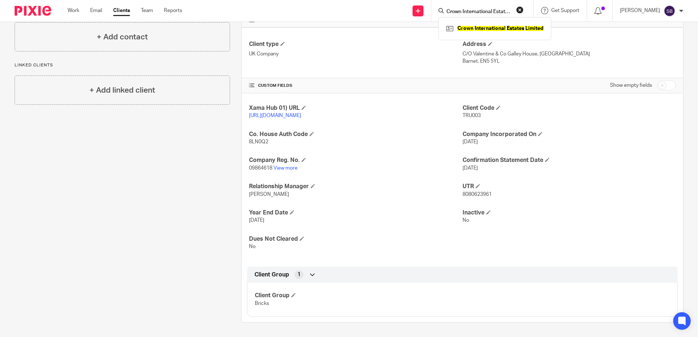
scroll to position [188, 0]
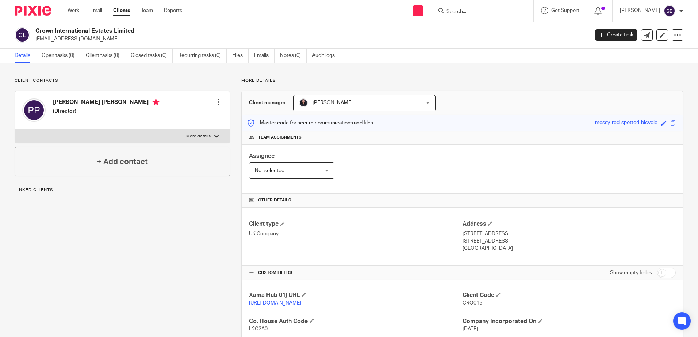
scroll to position [146, 0]
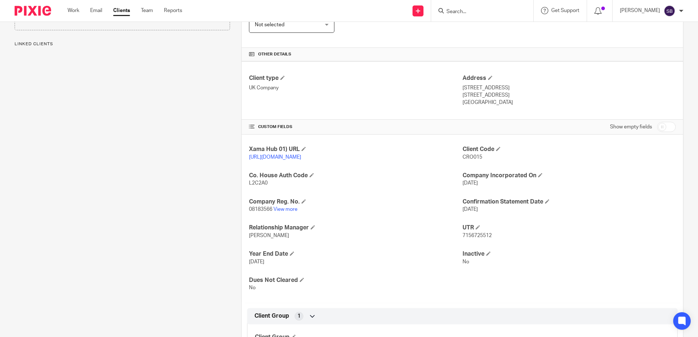
click at [480, 236] on span "7156725512" at bounding box center [476, 235] width 29 height 5
copy span "7156725512"
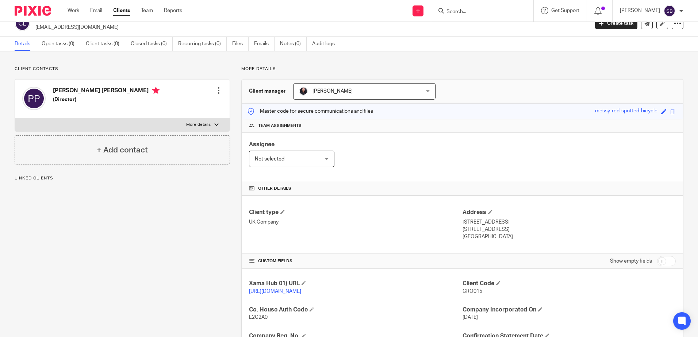
scroll to position [0, 0]
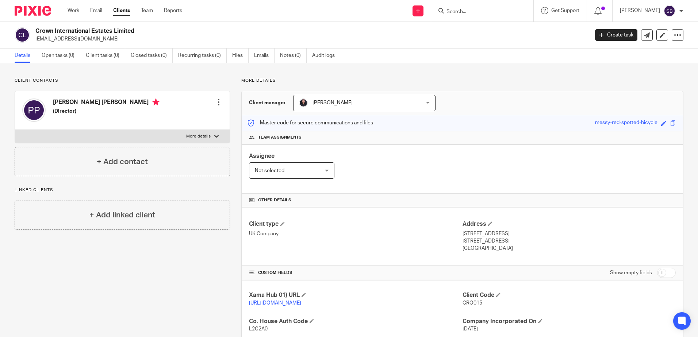
click at [471, 9] on input "Search" at bounding box center [479, 12] width 66 height 7
click at [473, 14] on input "Search" at bounding box center [479, 12] width 66 height 7
paste input "LCA Capital Limited"
type input "LCA Capital Limited"
click button "submit" at bounding box center [0, 0] width 0 height 0
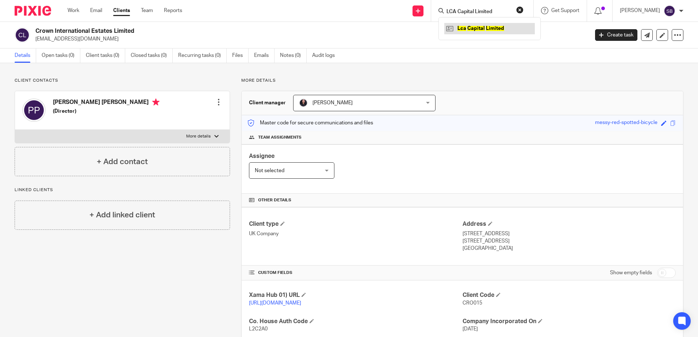
click at [490, 32] on link at bounding box center [489, 28] width 90 height 11
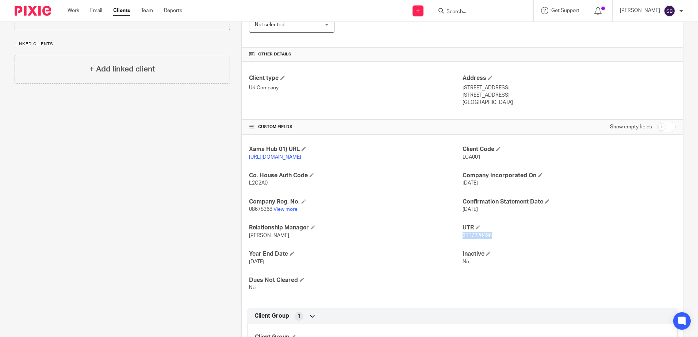
click at [482, 11] on input "Search" at bounding box center [479, 12] width 66 height 7
paste input "LCA Land Limited"
type input "LCA Land Limited"
click at [494, 29] on link at bounding box center [489, 28] width 90 height 11
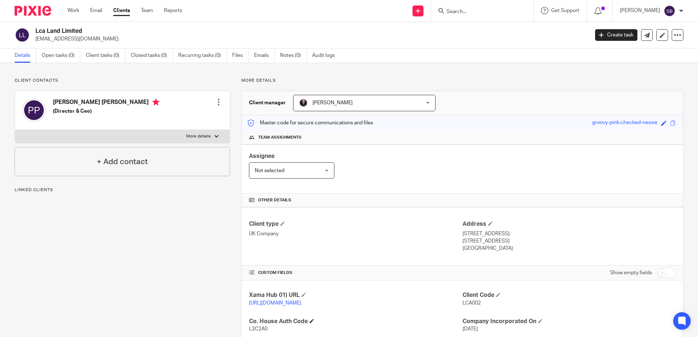
scroll to position [146, 0]
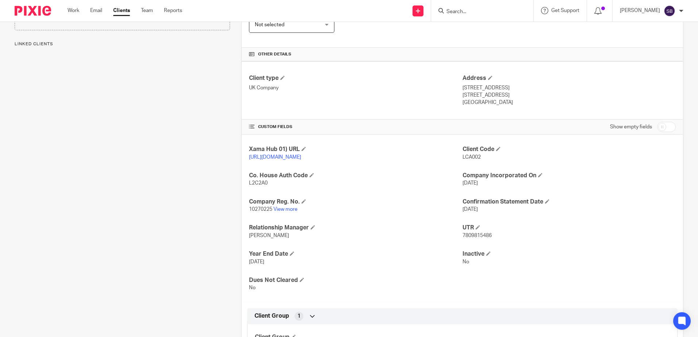
click at [473, 238] on span "7809815486" at bounding box center [476, 235] width 29 height 5
copy span "7809815486"
click at [487, 10] on input "Search" at bounding box center [479, 12] width 66 height 7
paste input "LCA OpCo Limited"
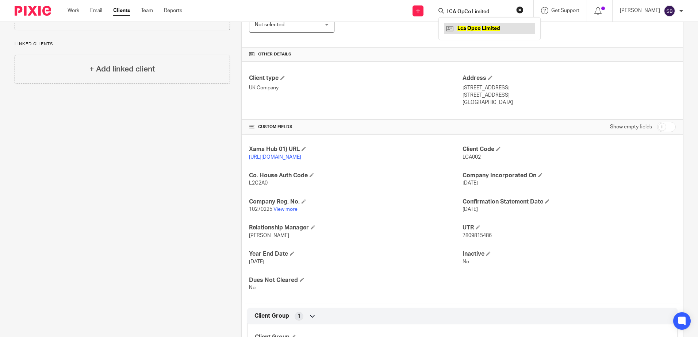
type input "LCA OpCo Limited"
click at [489, 29] on link at bounding box center [489, 28] width 90 height 11
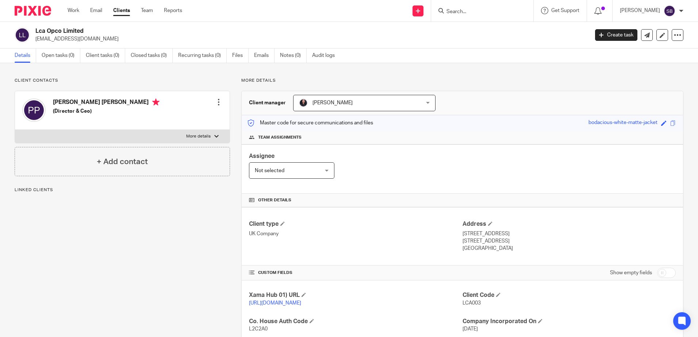
scroll to position [182, 0]
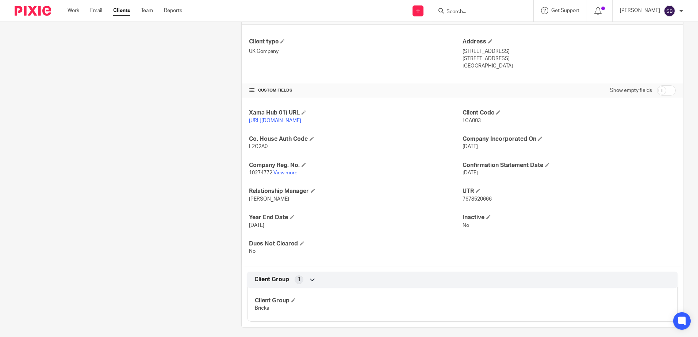
click at [471, 202] on span "7678520666" at bounding box center [476, 199] width 29 height 5
copy span "7678520666"
click at [477, 11] on input "Search" at bounding box center [479, 12] width 66 height 7
paste input "LCA PropCo Limited"
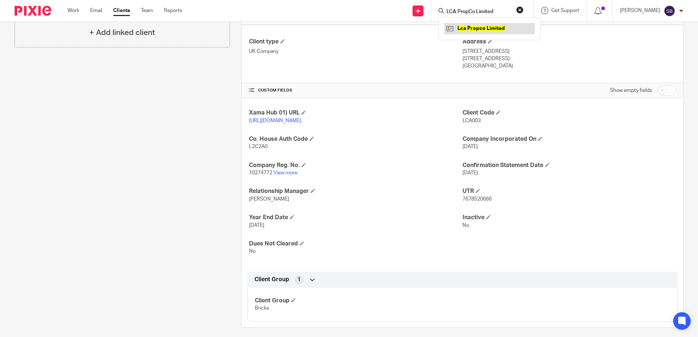
type input "LCA PropCo Limited"
click at [485, 30] on link at bounding box center [489, 28] width 90 height 11
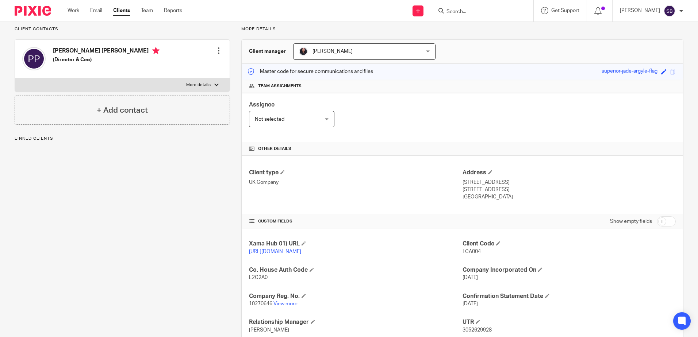
scroll to position [134, 0]
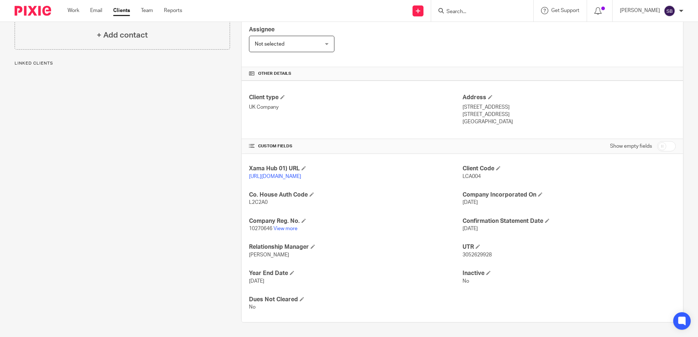
click at [470, 255] on span "3052629928" at bounding box center [476, 255] width 29 height 5
copy span "3052629928"
click at [469, 15] on input "Search" at bounding box center [479, 12] width 66 height 7
paste input "Bricks Capital Holdings 2 Limited"
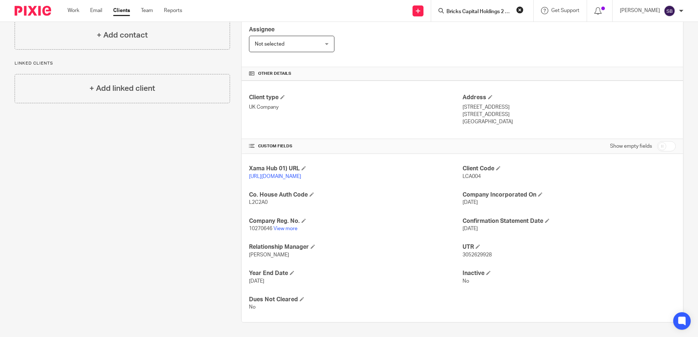
scroll to position [0, 13]
type input "Bricks Capital Holdings 2 Limited"
drag, startPoint x: 477, startPoint y: 28, endPoint x: 481, endPoint y: 28, distance: 4.4
click at [477, 28] on link at bounding box center [491, 28] width 95 height 11
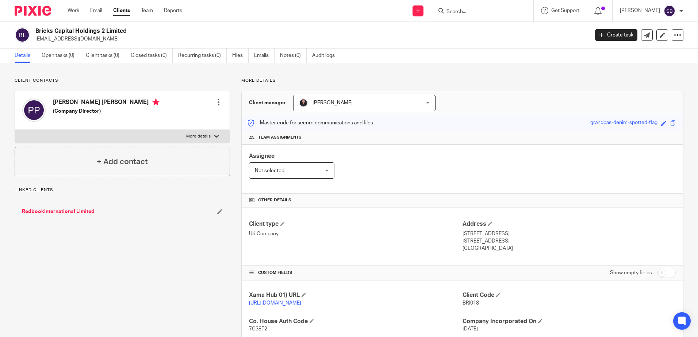
scroll to position [182, 0]
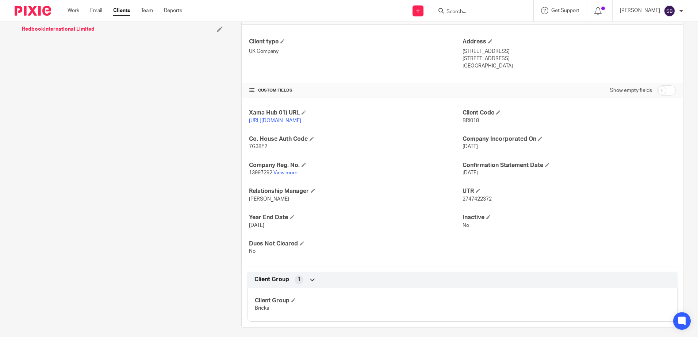
click at [473, 202] on span "2747422372" at bounding box center [476, 199] width 29 height 5
copy span "2747422372"
click at [494, 9] on input "Search" at bounding box center [479, 12] width 66 height 7
paste input "BC Hollis Croft Capital Limited"
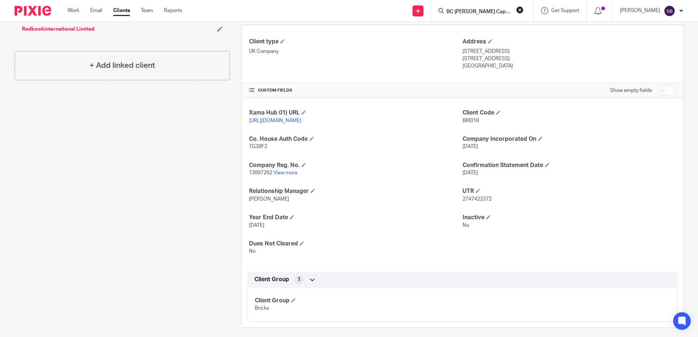
scroll to position [0, 7]
type input "BC Hollis Croft Capital Limited"
click at [500, 27] on link at bounding box center [501, 28] width 115 height 11
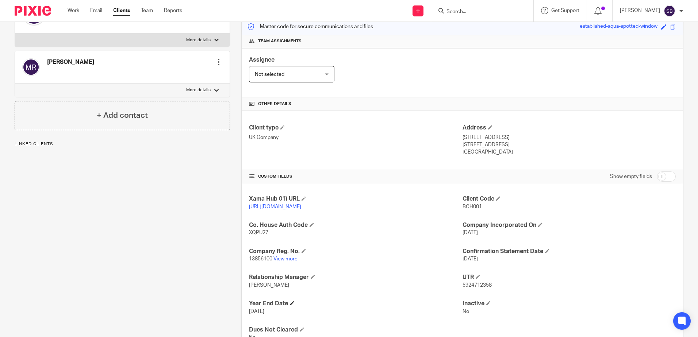
scroll to position [109, 0]
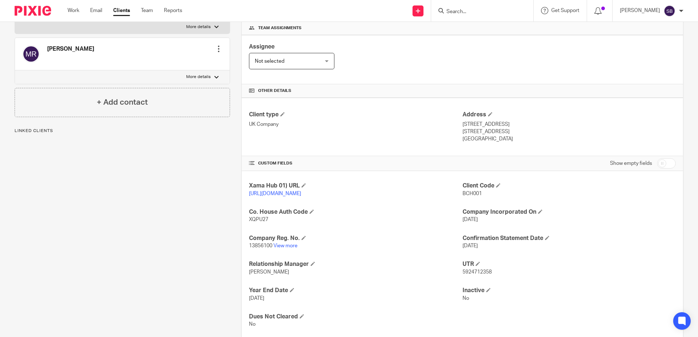
click at [472, 275] on span "5924712358" at bounding box center [476, 272] width 29 height 5
copy span "5924712358"
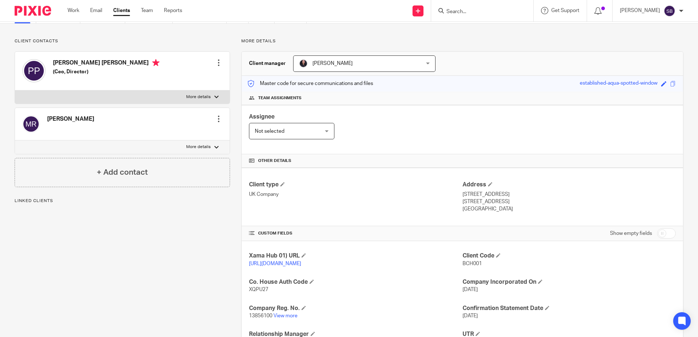
scroll to position [0, 0]
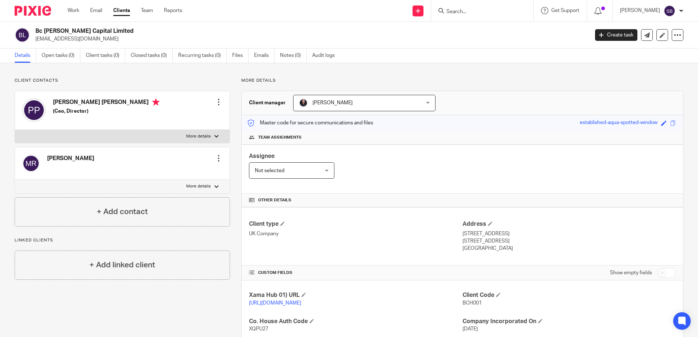
click at [484, 13] on input "Search" at bounding box center [479, 12] width 66 height 7
paste input "BC [PERSON_NAME] Devco Limited"
type input "BC [PERSON_NAME] Devco Limited"
click at [478, 31] on link at bounding box center [500, 28] width 113 height 11
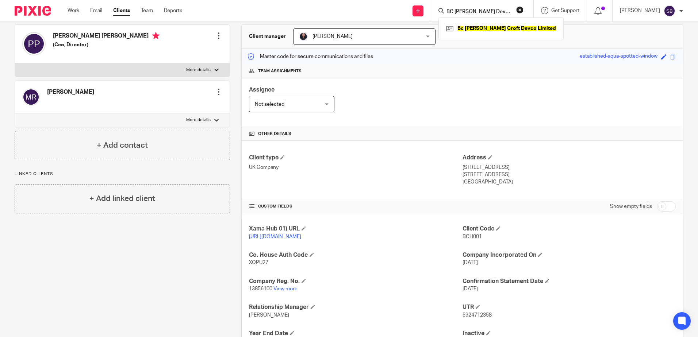
scroll to position [182, 0]
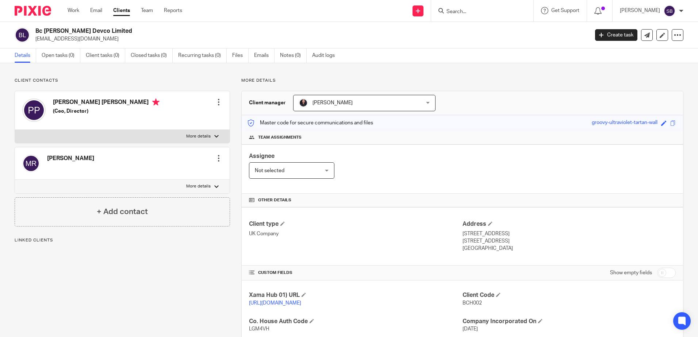
scroll to position [109, 0]
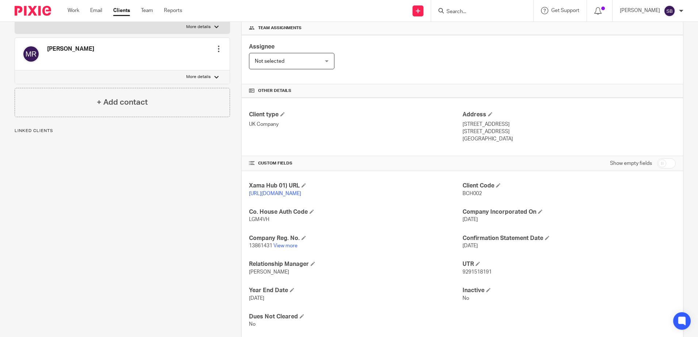
click at [475, 275] on span "9291518191" at bounding box center [476, 272] width 29 height 5
copy span "9291518191"
click at [482, 9] on input "Search" at bounding box center [479, 12] width 66 height 7
paste input "BC Nottingham Limited"
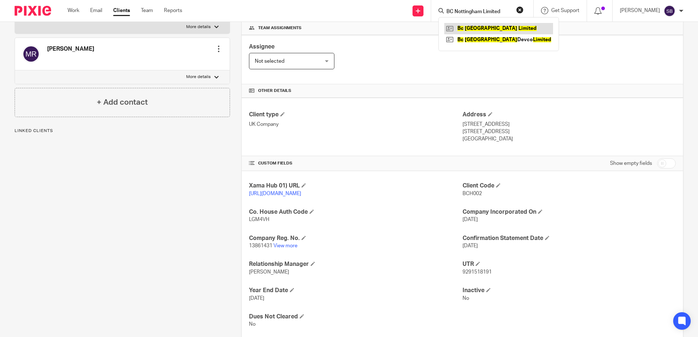
type input "BC Nottingham Limited"
click at [483, 27] on link at bounding box center [498, 28] width 109 height 11
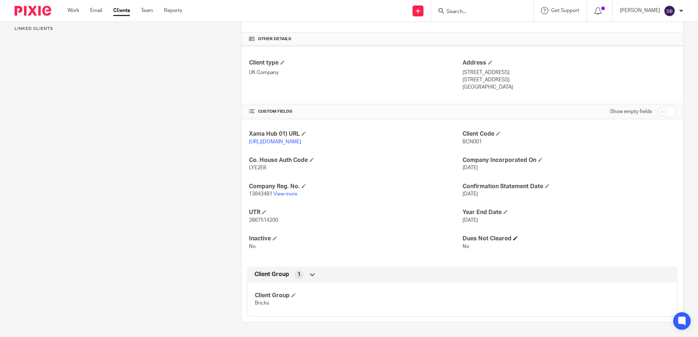
scroll to position [169, 0]
click at [261, 218] on span "2867514200" at bounding box center [263, 220] width 29 height 5
copy span "2867514200"
click at [497, 8] on form at bounding box center [485, 10] width 78 height 9
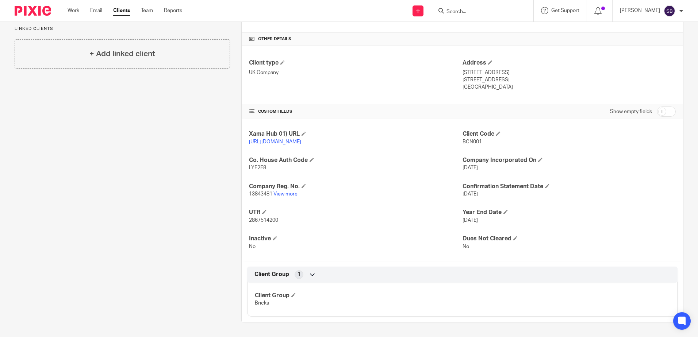
click at [488, 15] on input "Search" at bounding box center [479, 12] width 66 height 7
paste input "BC Nottingham Devco Limited"
type input "BC Nottingham Devco Limited"
drag, startPoint x: 484, startPoint y: 29, endPoint x: 457, endPoint y: 197, distance: 170.0
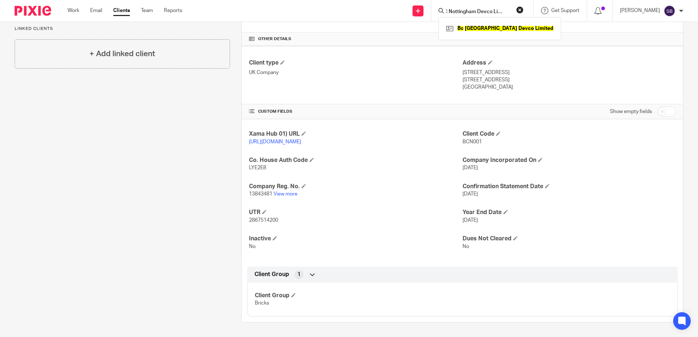
click at [484, 29] on link at bounding box center [499, 28] width 111 height 11
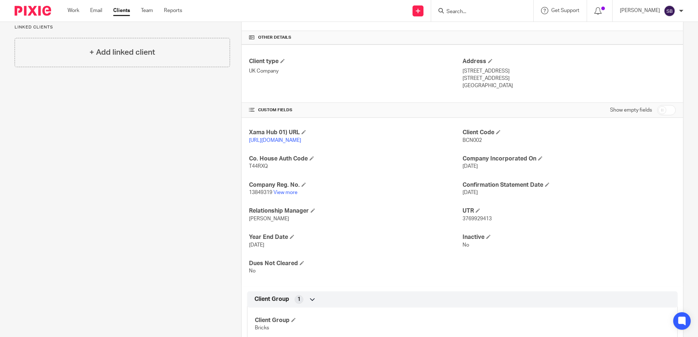
scroll to position [182, 0]
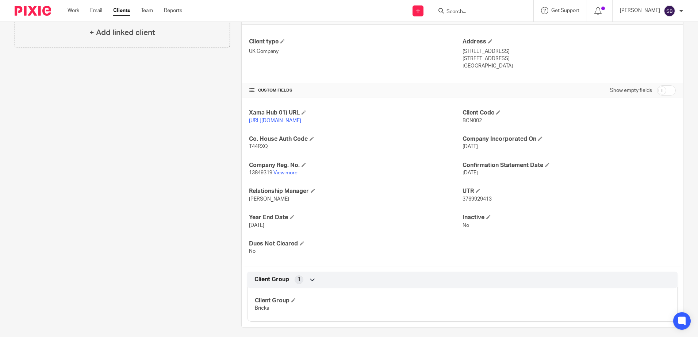
click at [474, 202] on span "3769929413" at bounding box center [476, 199] width 29 height 5
copy span "3769929413"
click at [478, 10] on input "Search" at bounding box center [479, 12] width 66 height 7
paste input "BC Leeds DevCo Limited"
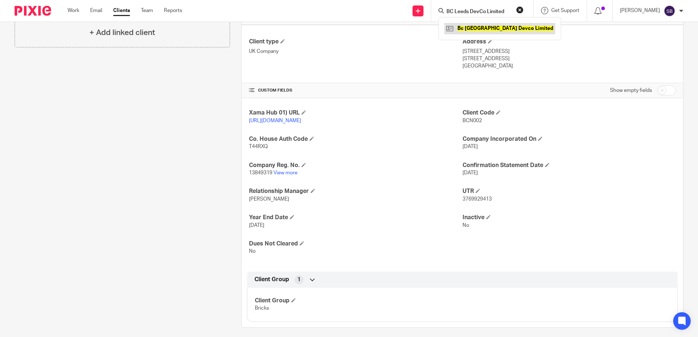
type input "BC Leeds DevCo Limited"
drag, startPoint x: 487, startPoint y: 28, endPoint x: 486, endPoint y: 34, distance: 5.2
click at [487, 28] on link at bounding box center [499, 28] width 111 height 11
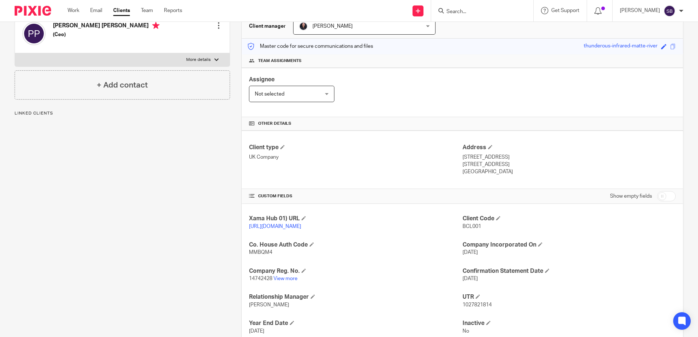
scroll to position [182, 0]
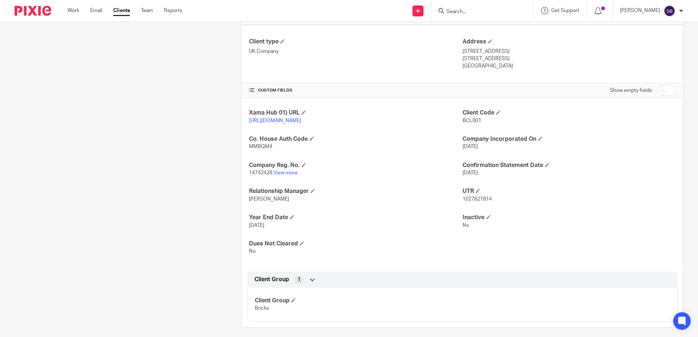
click at [473, 202] on span "1027821814" at bounding box center [476, 199] width 29 height 5
copy span "1027821814"
click at [470, 16] on div at bounding box center [482, 11] width 102 height 22
click at [462, 11] on input "Search" at bounding box center [479, 12] width 66 height 7
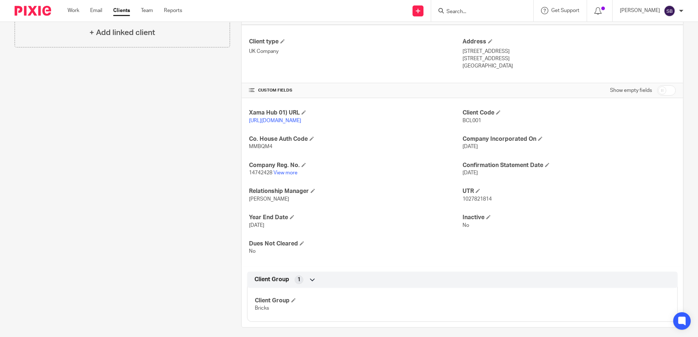
paste input "BC Leeds Capital Limited"
type input "BC Leeds Capital Limited"
click at [478, 29] on link at bounding box center [500, 28] width 113 height 11
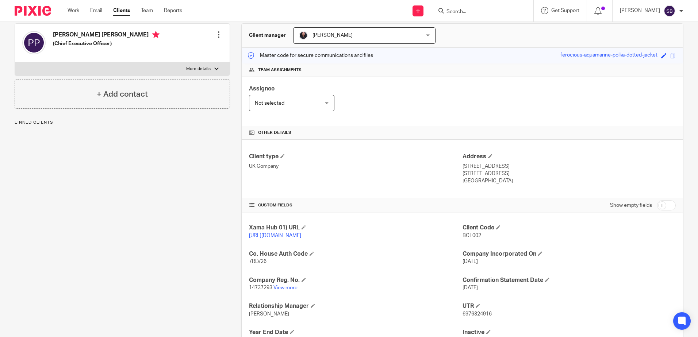
scroll to position [109, 0]
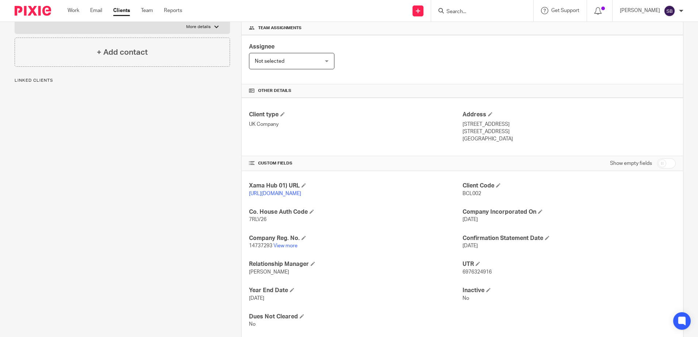
click at [474, 275] on span "6976324916" at bounding box center [476, 272] width 29 height 5
copy span "6976324916"
click at [471, 11] on input "Search" at bounding box center [479, 12] width 66 height 7
paste input "Bricks Leicester Opco Limited"
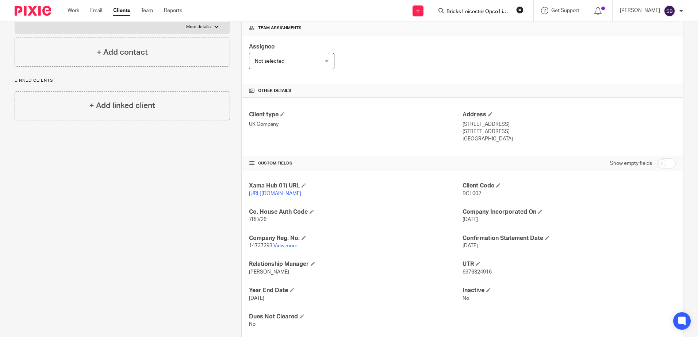
scroll to position [0, 6]
type input "Bricks Leicester Opco Limited"
click at [484, 29] on link at bounding box center [503, 28] width 118 height 11
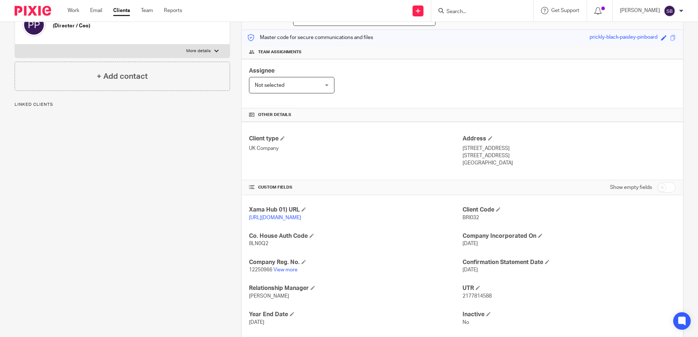
scroll to position [182, 0]
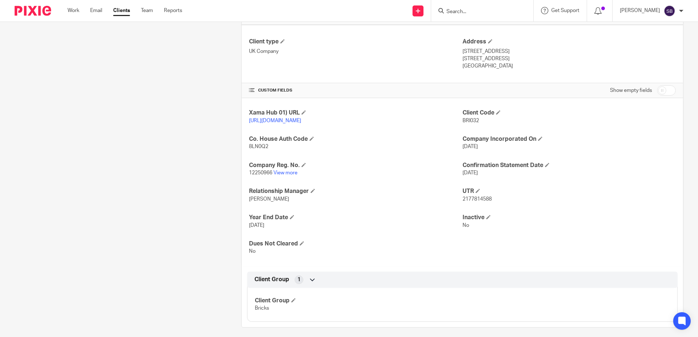
click at [487, 202] on span "2177814588" at bounding box center [476, 199] width 29 height 5
copy span "2177814588"
click at [488, 14] on input "Search" at bounding box center [479, 12] width 66 height 7
paste input "Bricks Leicester Capital Limited"
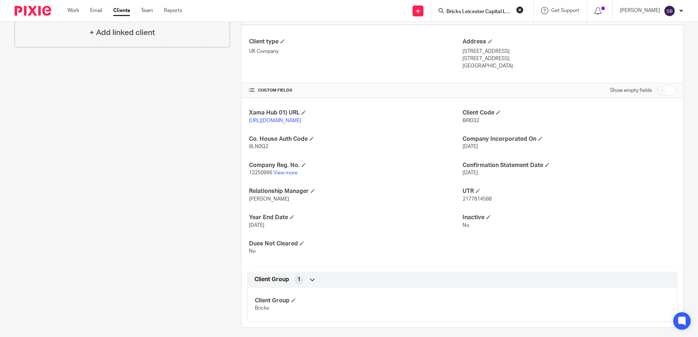
scroll to position [0, 10]
type input "Bricks Leicester Capital Limited"
click at [494, 26] on link at bounding box center [505, 28] width 122 height 11
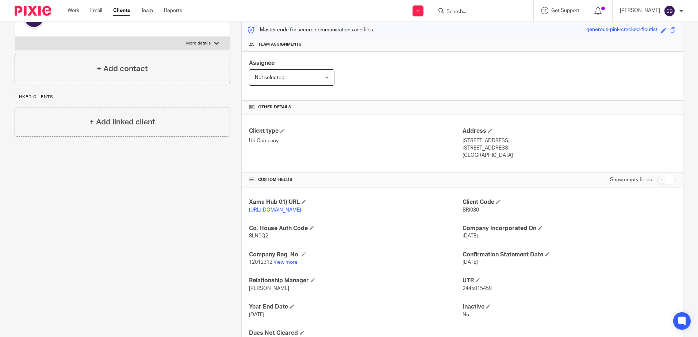
scroll to position [109, 0]
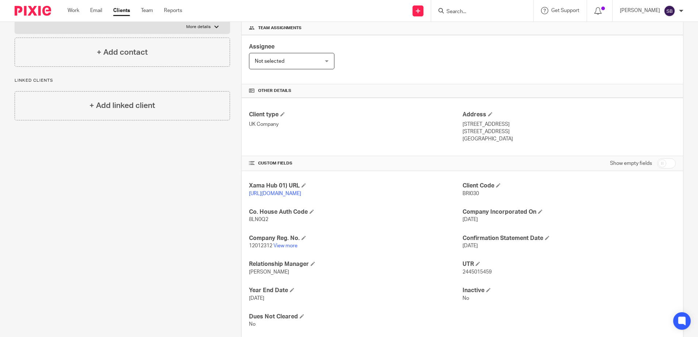
click at [475, 275] on span "2445015459" at bounding box center [476, 272] width 29 height 5
copy span "2445015459"
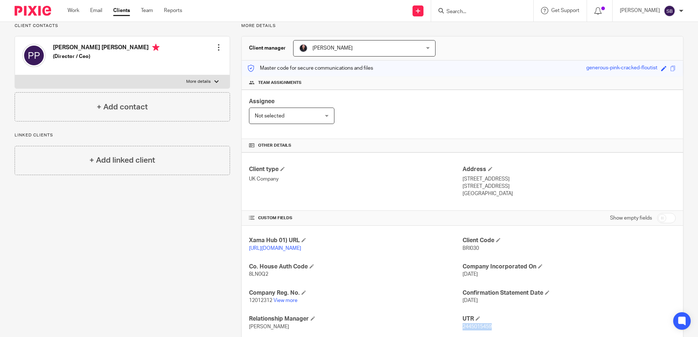
scroll to position [0, 0]
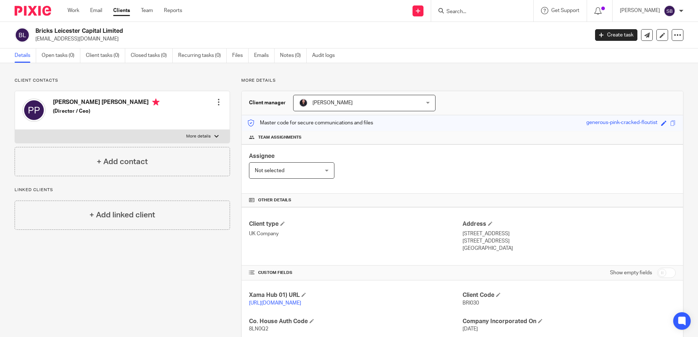
click at [470, 19] on div at bounding box center [482, 11] width 102 height 22
click at [473, 14] on input "Search" at bounding box center [479, 12] width 66 height 7
paste input "Bricks Leicester Land Limited"
type input "Bricks Leicester Land Limited"
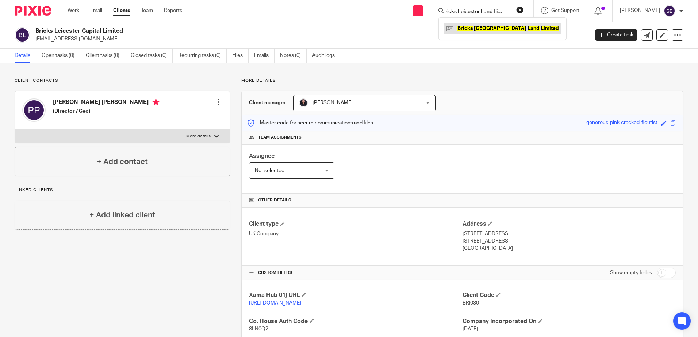
scroll to position [0, 0]
click at [486, 26] on link at bounding box center [502, 28] width 116 height 11
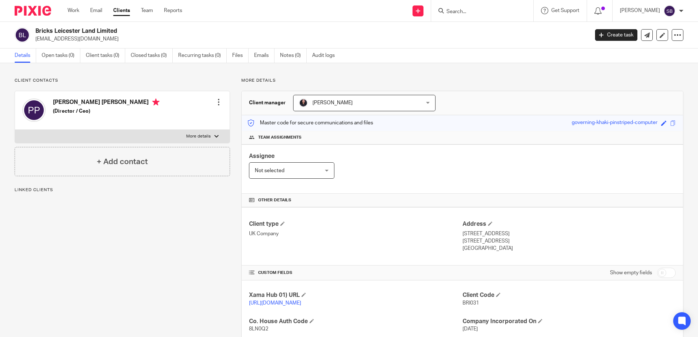
scroll to position [73, 0]
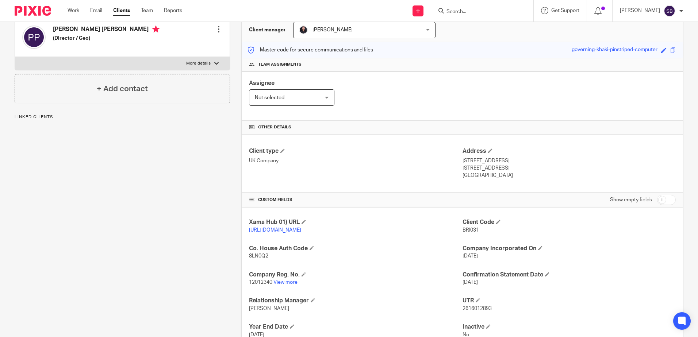
click at [466, 311] on span "2616012893" at bounding box center [476, 308] width 29 height 5
copy span "2616012893"
click at [475, 9] on input "Search" at bounding box center [479, 12] width 66 height 7
paste input "Bricks Leicester Propco Limited"
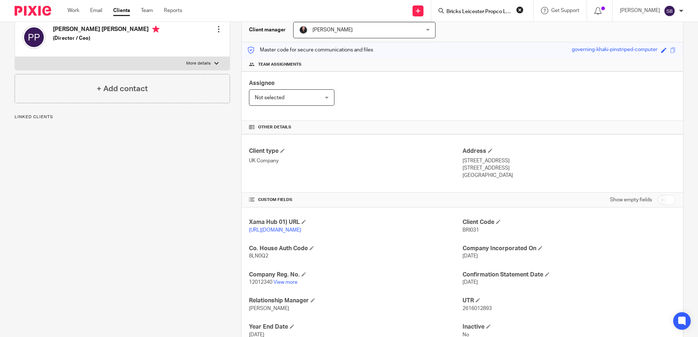
scroll to position [0, 10]
type input "Bricks Leicester Propco Limited"
click at [478, 29] on link at bounding box center [505, 28] width 123 height 11
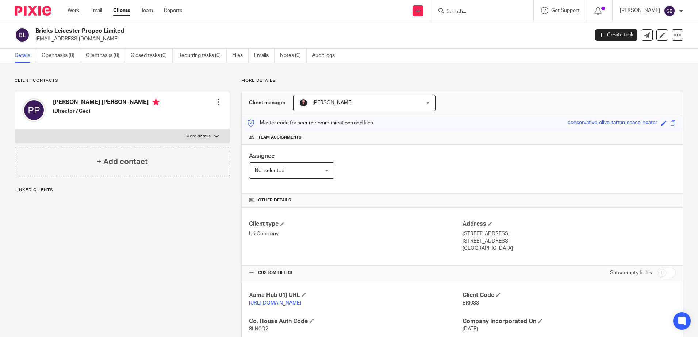
scroll to position [182, 0]
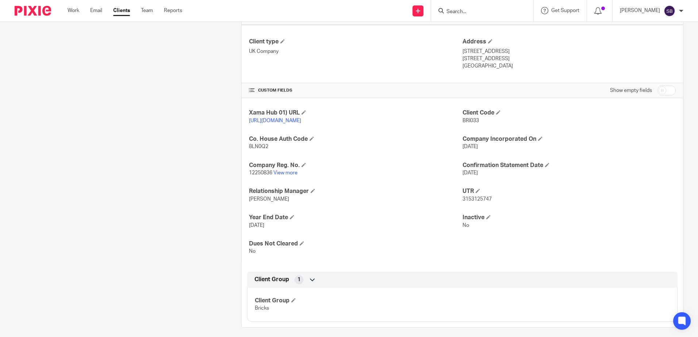
click at [462, 202] on span "3153125747" at bounding box center [476, 199] width 29 height 5
copy span "3153125747"
click at [472, 12] on input "Search" at bounding box center [479, 12] width 66 height 7
paste input "Bricks Swansea Capital Limited"
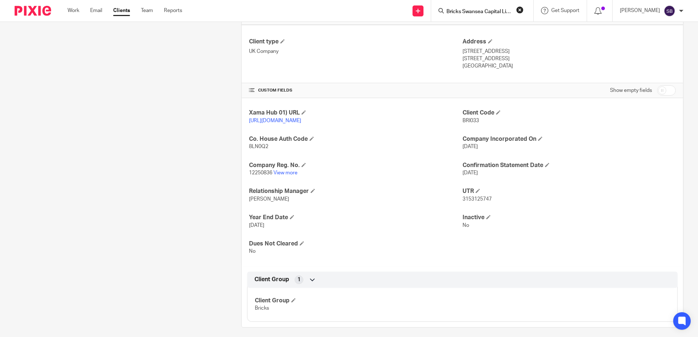
scroll to position [0, 9]
type input "Bricks Swansea Capital Limited"
click at [482, 23] on link at bounding box center [505, 28] width 122 height 11
click at [476, 24] on link at bounding box center [505, 28] width 122 height 11
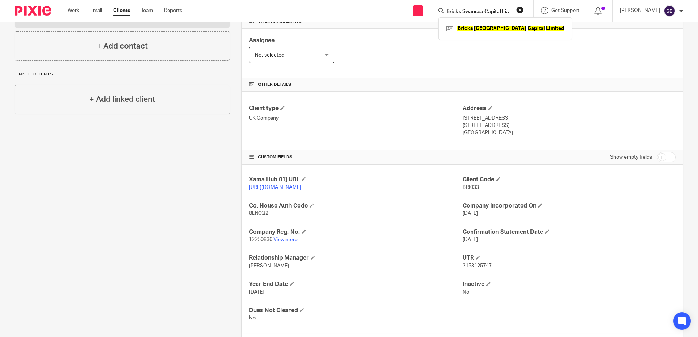
scroll to position [193, 0]
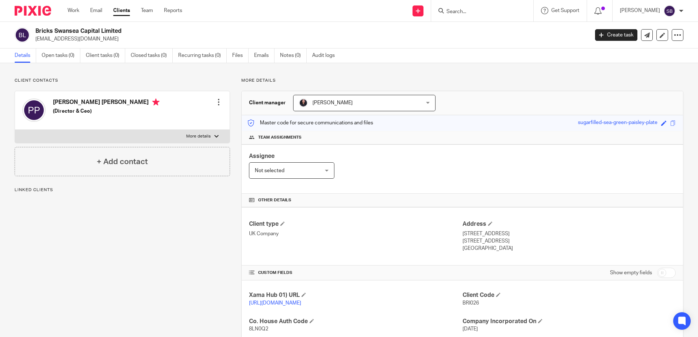
scroll to position [146, 0]
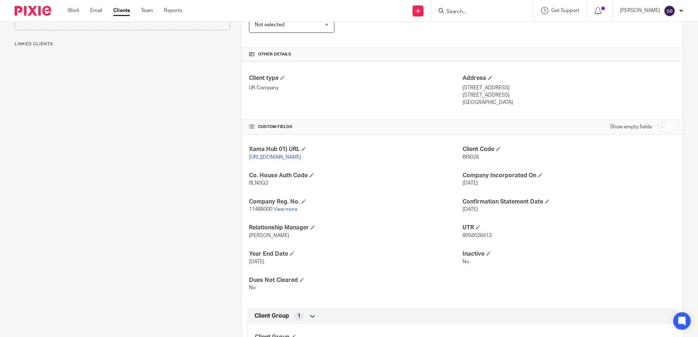
click at [471, 238] on span "8056028413" at bounding box center [476, 235] width 29 height 5
copy span "8056028413"
click at [475, 10] on input "Search" at bounding box center [479, 12] width 66 height 7
paste input "Bricks Swansea Land Limited"
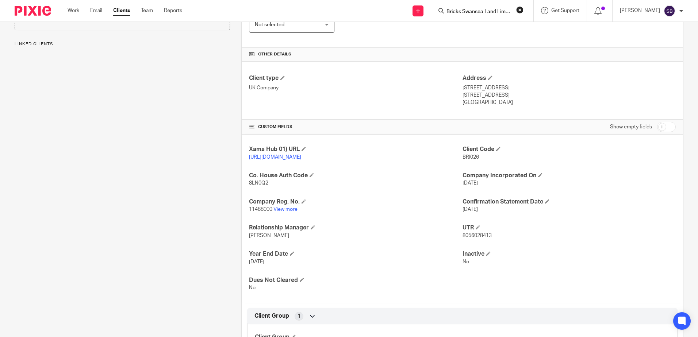
scroll to position [0, 4]
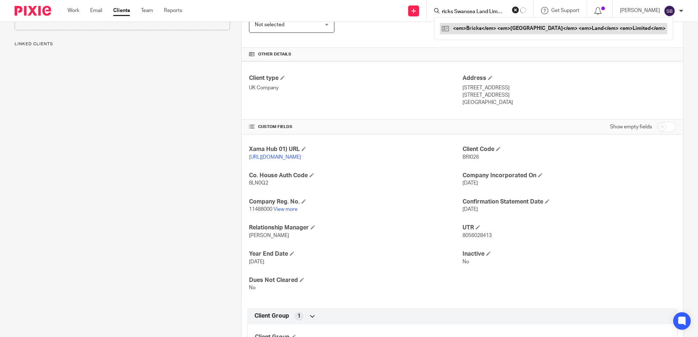
type input "Bricks Swansea Land Limited"
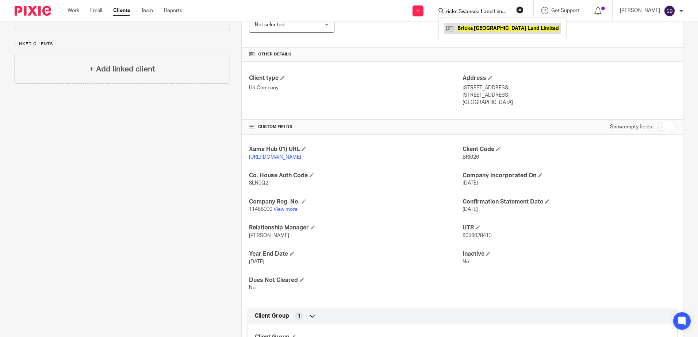
click at [488, 26] on link at bounding box center [502, 28] width 116 height 11
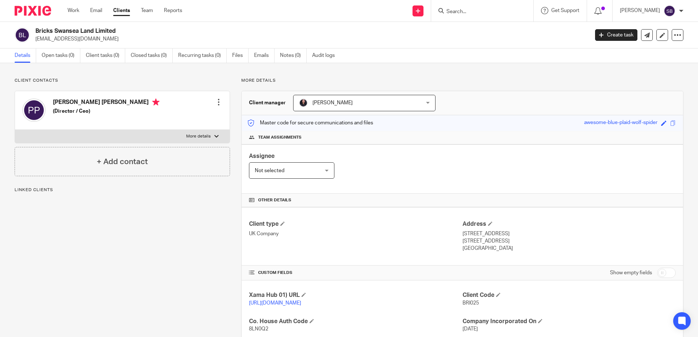
scroll to position [195, 0]
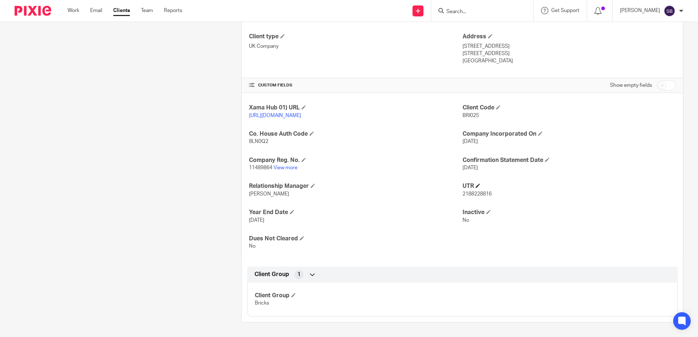
click at [477, 189] on h4 "UTR" at bounding box center [568, 186] width 213 height 8
click at [475, 192] on span "2188228816" at bounding box center [476, 194] width 29 height 5
copy span "2188228816"
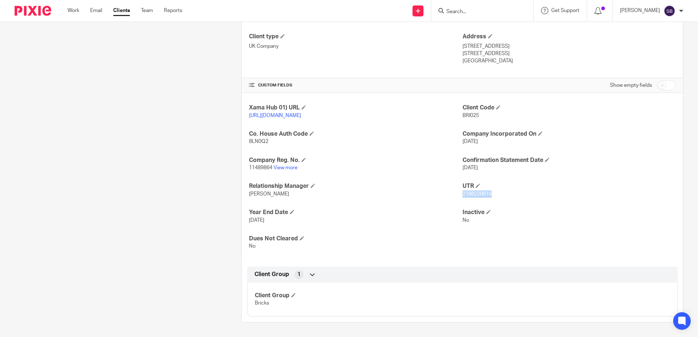
click at [478, 14] on input "Search" at bounding box center [479, 12] width 66 height 7
paste input "Bricks Swansea Opco Limited"
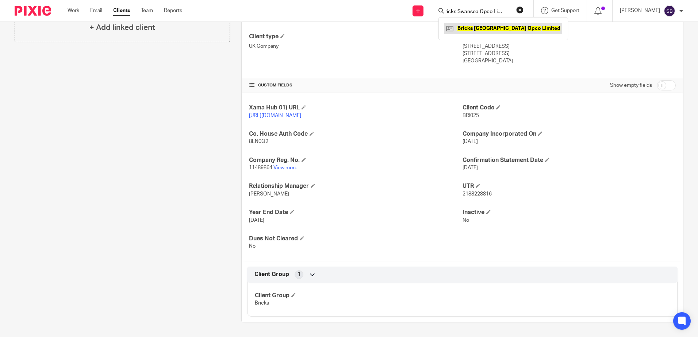
type input "Bricks Swansea Opco Limited"
click at [481, 34] on link at bounding box center [503, 28] width 118 height 11
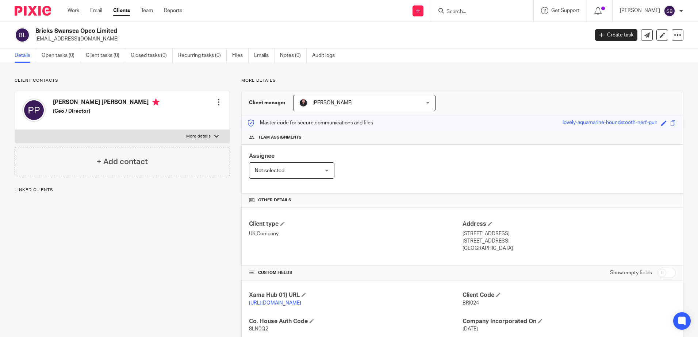
scroll to position [146, 0]
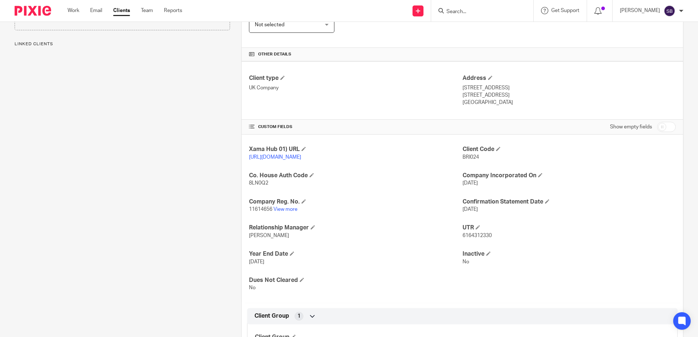
click at [475, 238] on span "6164312330" at bounding box center [476, 235] width 29 height 5
copy span "6164312330"
click at [470, 12] on input "Search" at bounding box center [479, 12] width 66 height 7
paste input "Bricks Swansea Propco Limited"
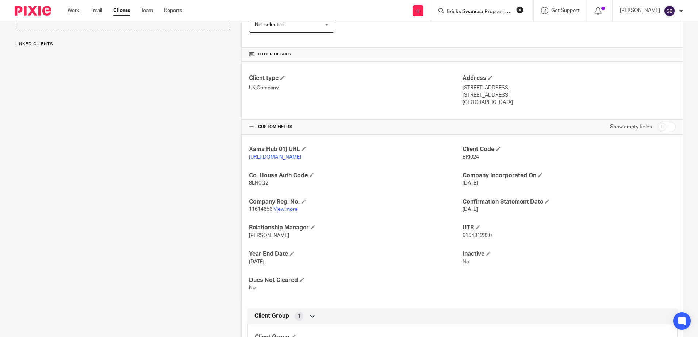
scroll to position [0, 9]
type input "Bricks Swansea Propco Limited"
click at [489, 27] on link at bounding box center [505, 28] width 123 height 11
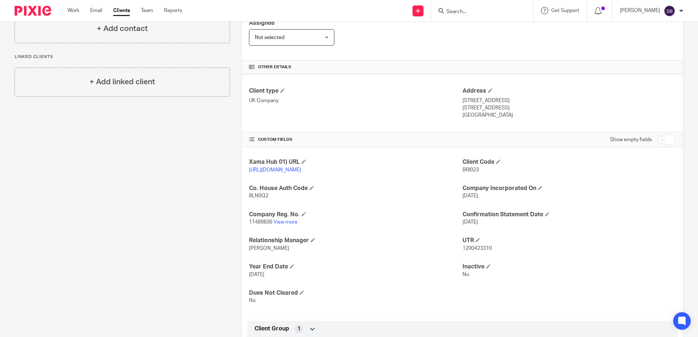
scroll to position [146, 0]
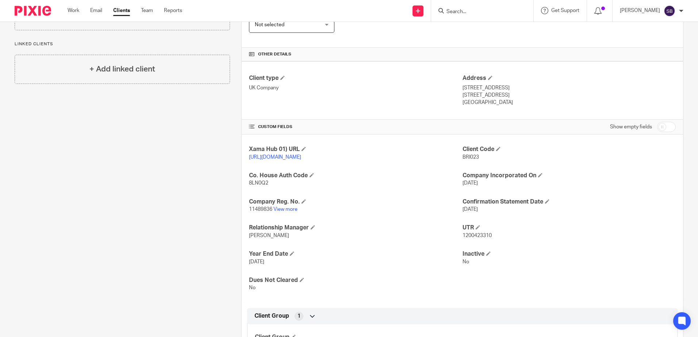
click at [479, 238] on span "1200423310" at bounding box center [476, 235] width 29 height 5
copy span "1200423310"
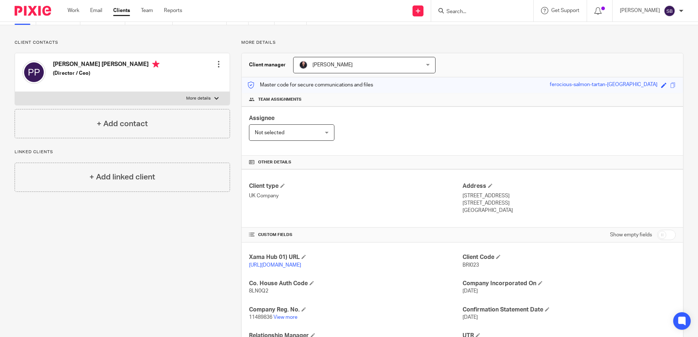
scroll to position [36, 0]
click at [477, 9] on input "Search" at bounding box center [479, 12] width 66 height 7
paste input "Redbookinternational Limited"
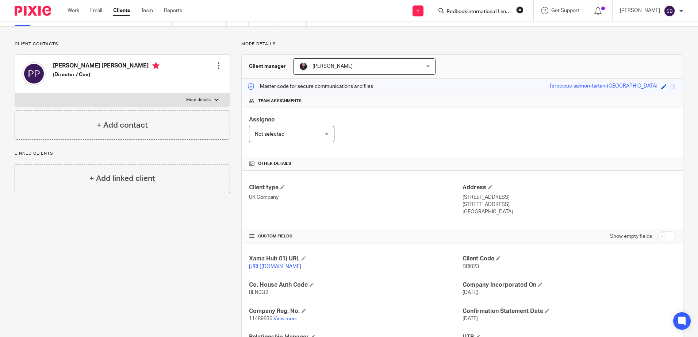
scroll to position [0, 5]
type input "Redbookinternational Limited"
click at [504, 26] on link at bounding box center [489, 28] width 90 height 11
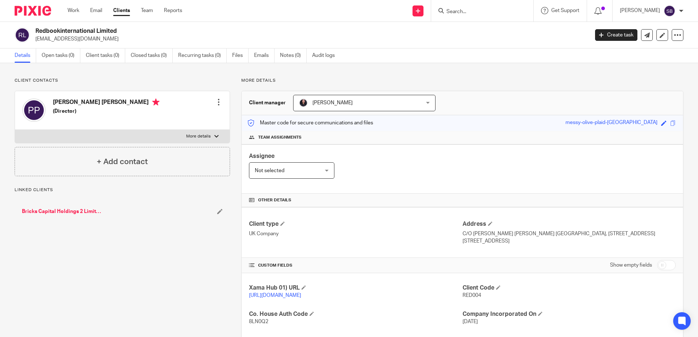
scroll to position [188, 0]
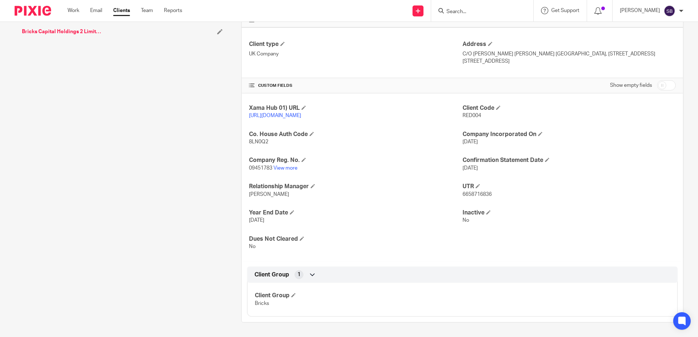
click at [475, 195] on span "6658716836" at bounding box center [476, 194] width 29 height 5
copy span "6658716836"
click at [368, 182] on div "Xama Hub 01) URL [URL][DOMAIN_NAME] Client Code RED004 Co. House Auth Code 8LN0…" at bounding box center [462, 177] width 441 height 168
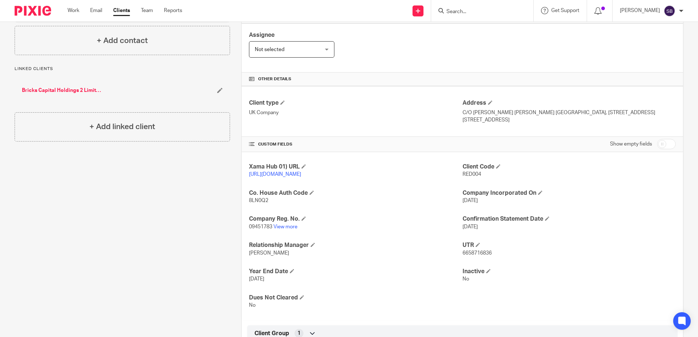
scroll to position [42, 0]
